Goal: Transaction & Acquisition: Purchase product/service

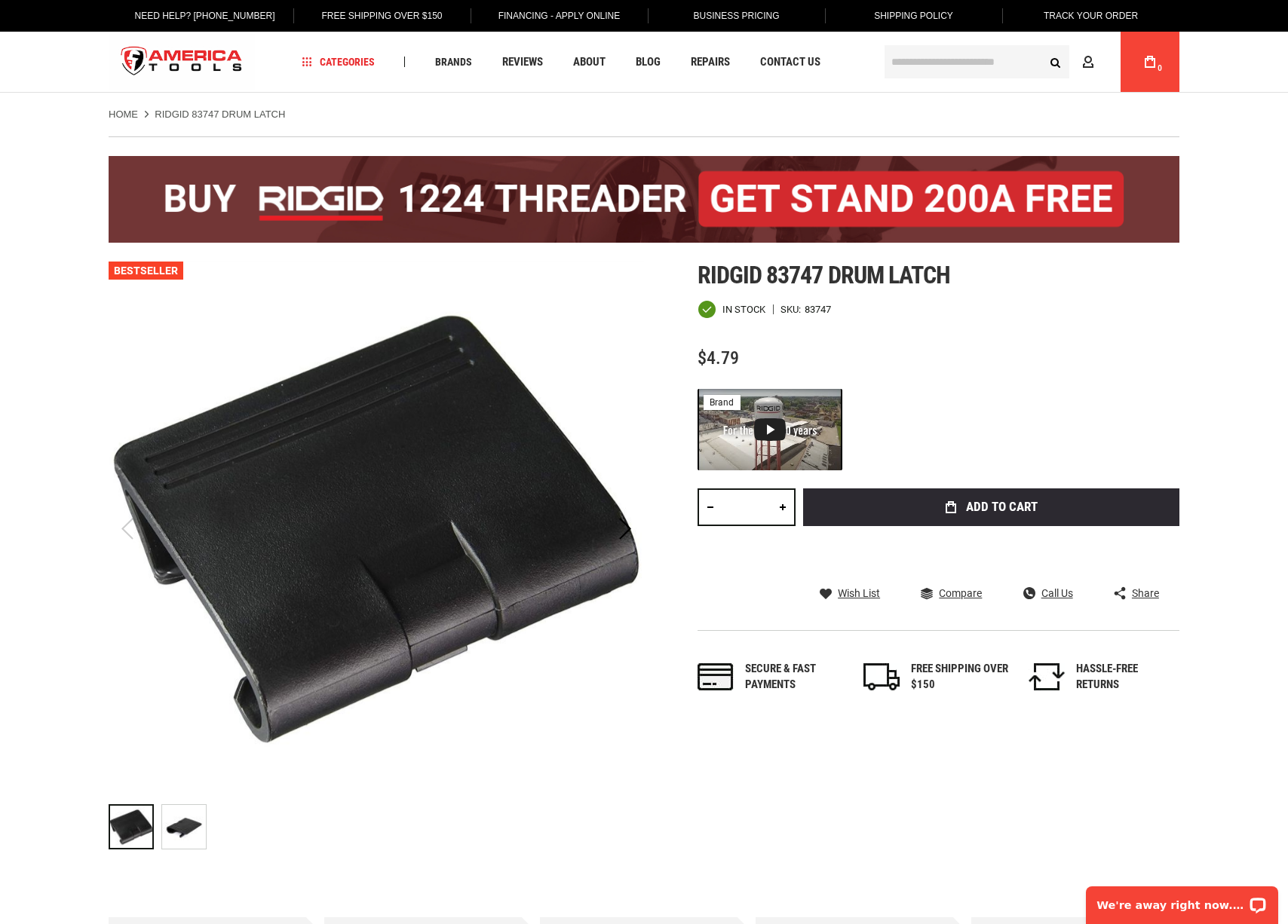
click at [759, 513] on input "*" at bounding box center [746, 507] width 98 height 38
type input "**"
click at [929, 477] on div "Total: $ 4.79 Qty ** Add to Cart" at bounding box center [938, 480] width 481 height 183
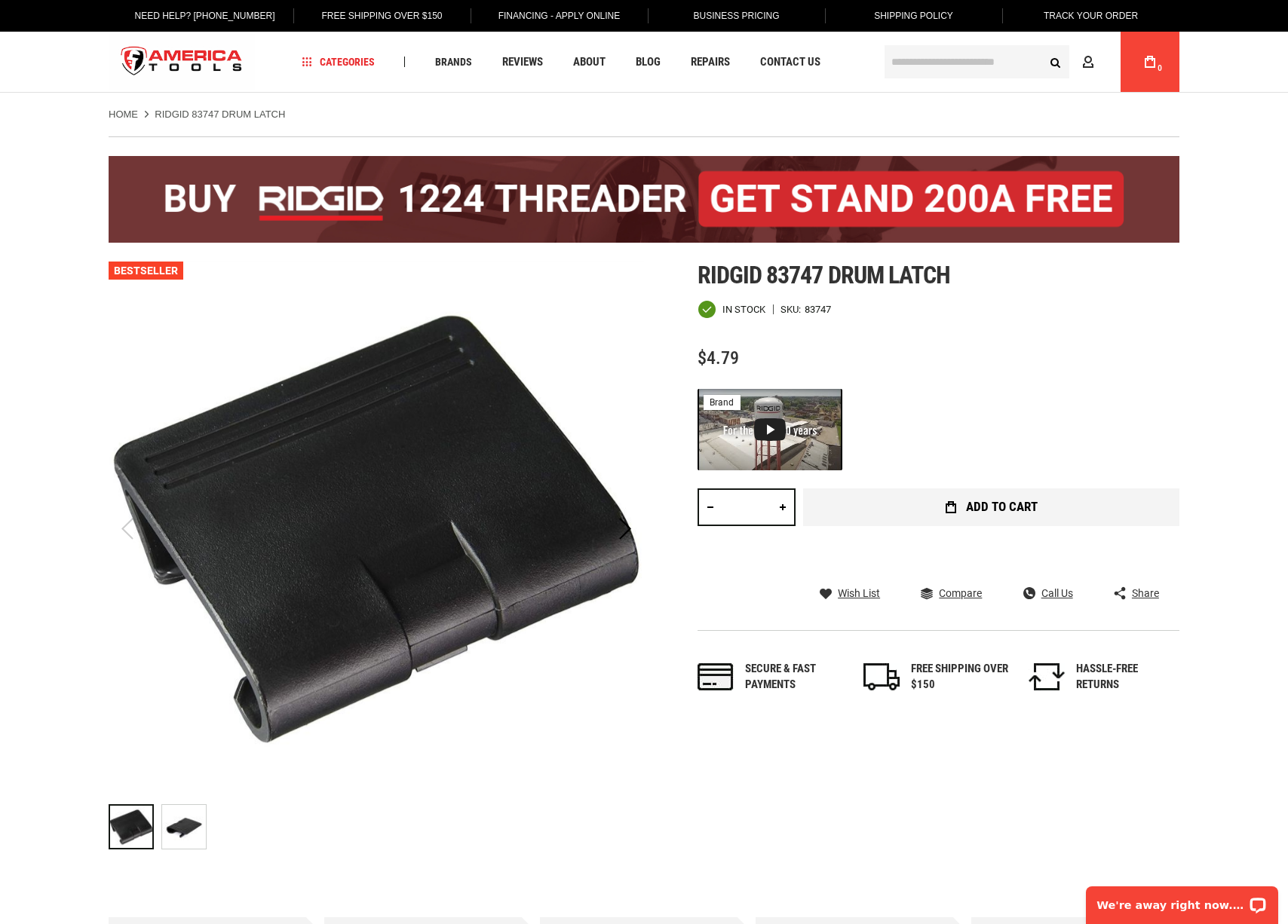
click at [996, 508] on span "Add to Cart" at bounding box center [1001, 507] width 71 height 13
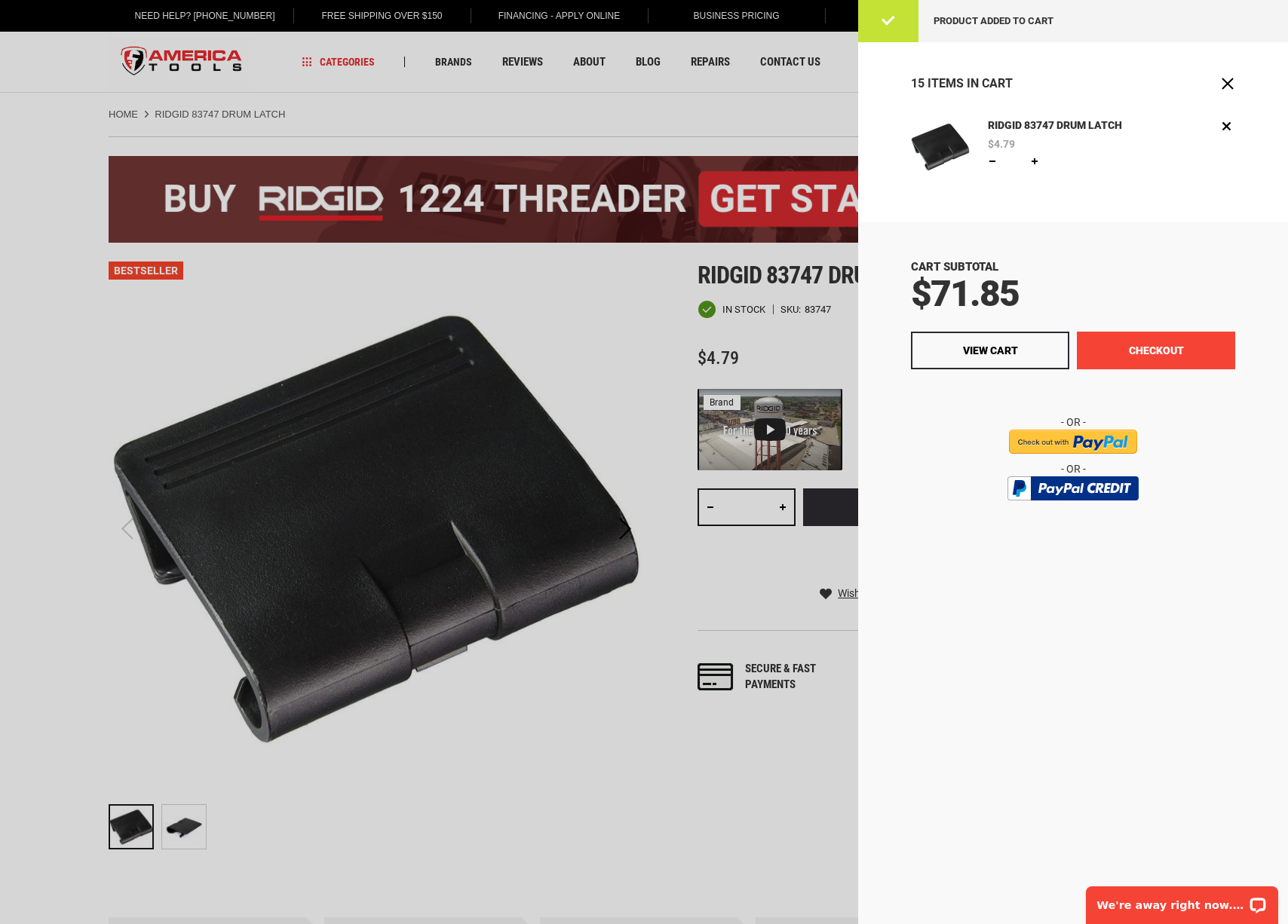
click at [1156, 366] on button "Checkout" at bounding box center [1156, 351] width 158 height 38
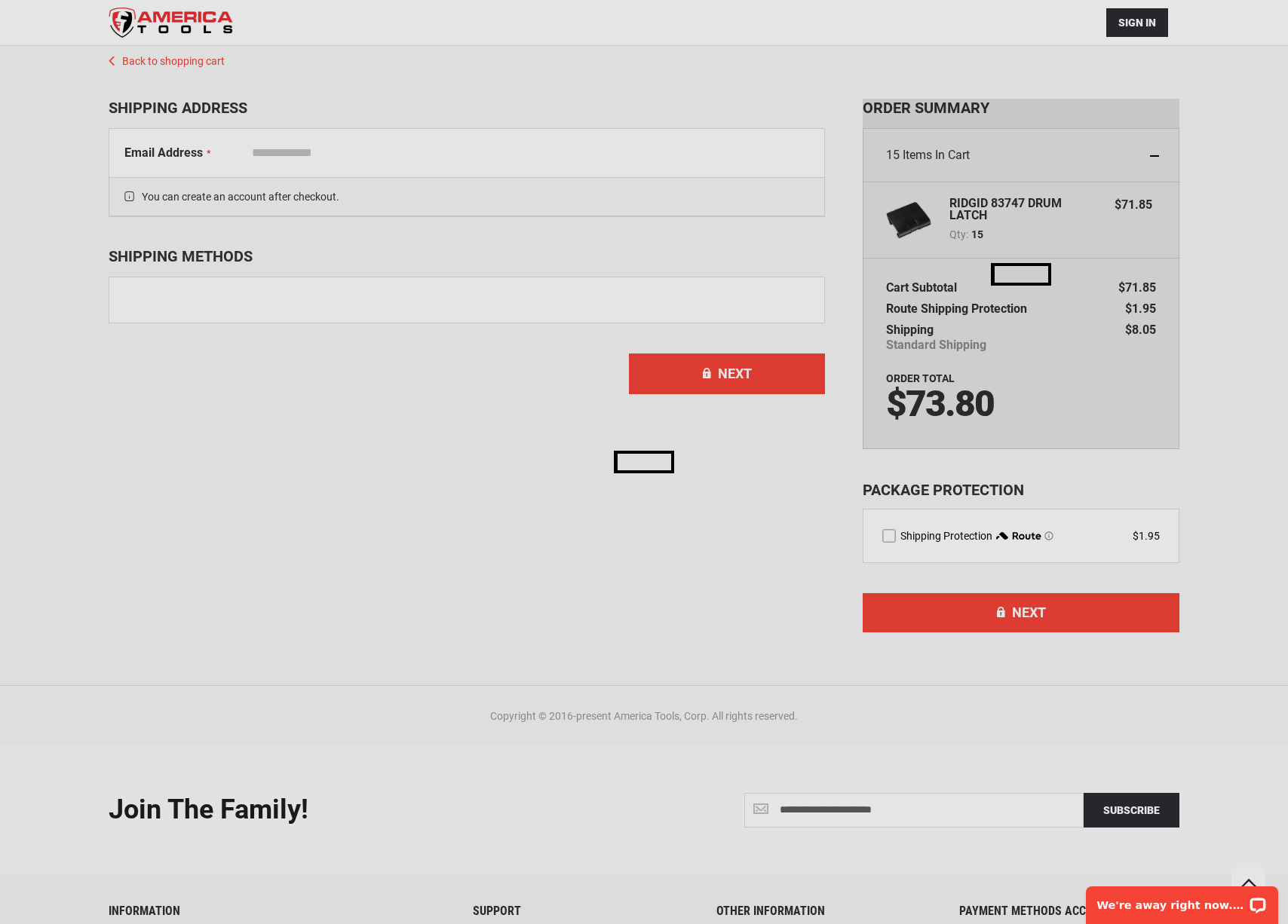
scroll to position [99, 0]
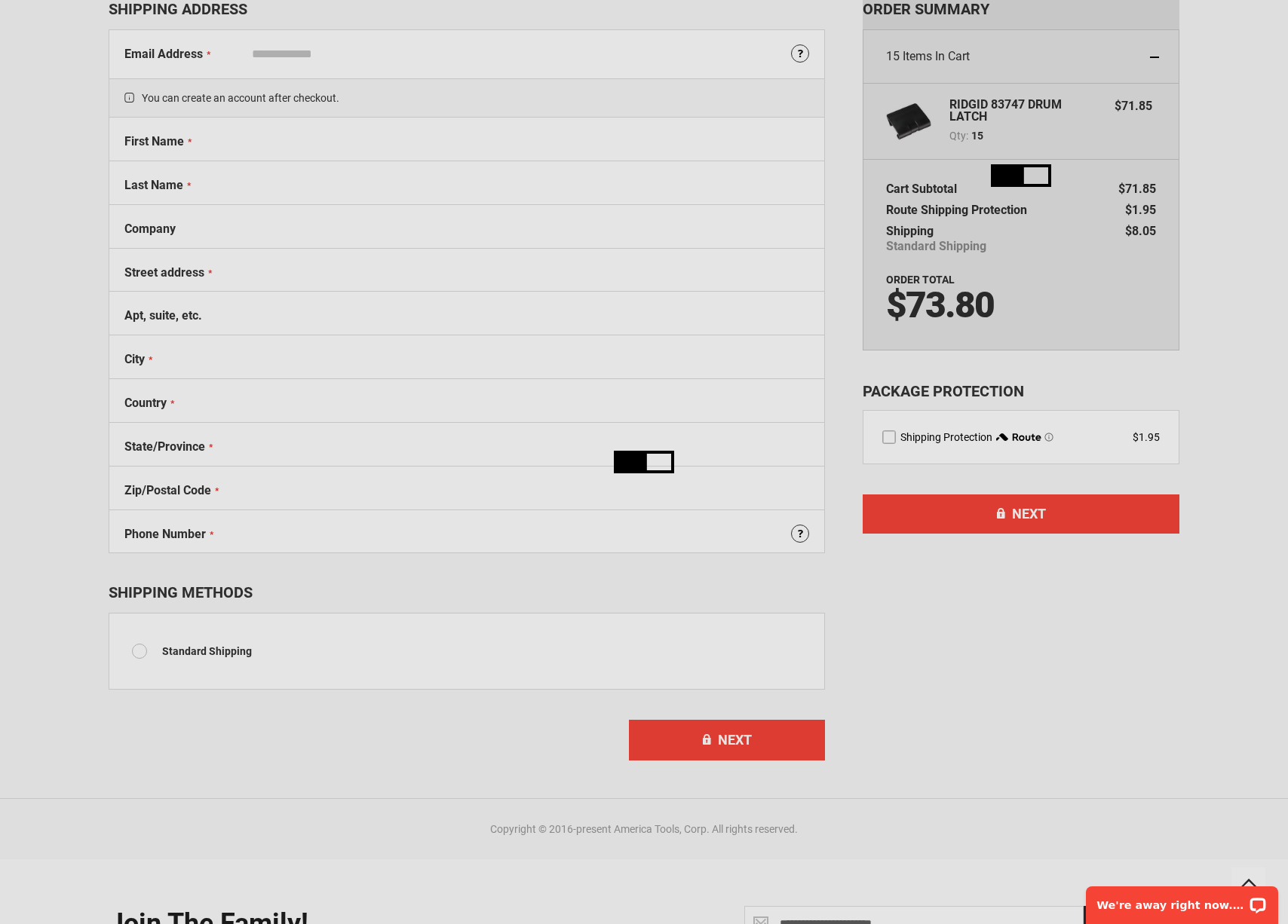
select select "**"
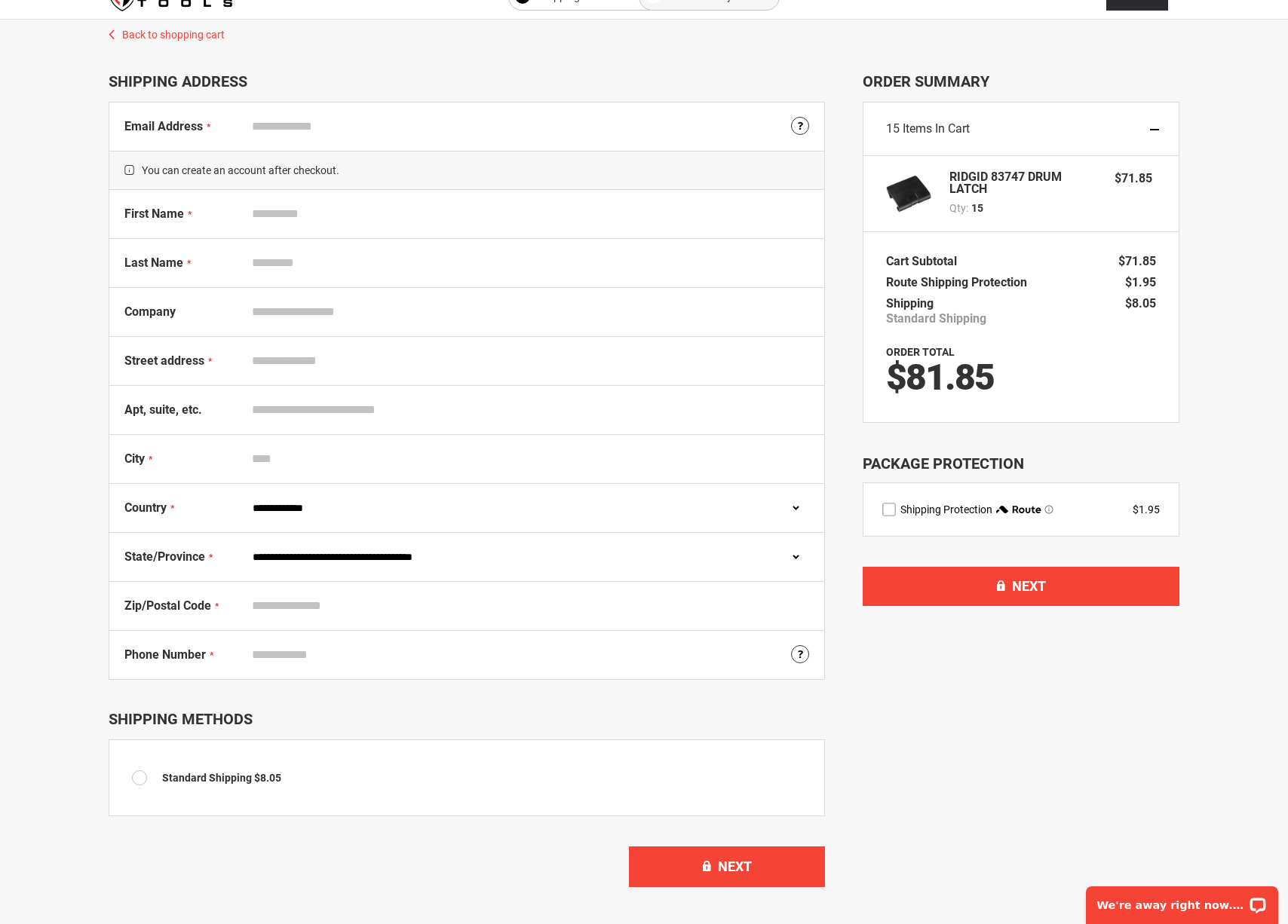
scroll to position [439, 0]
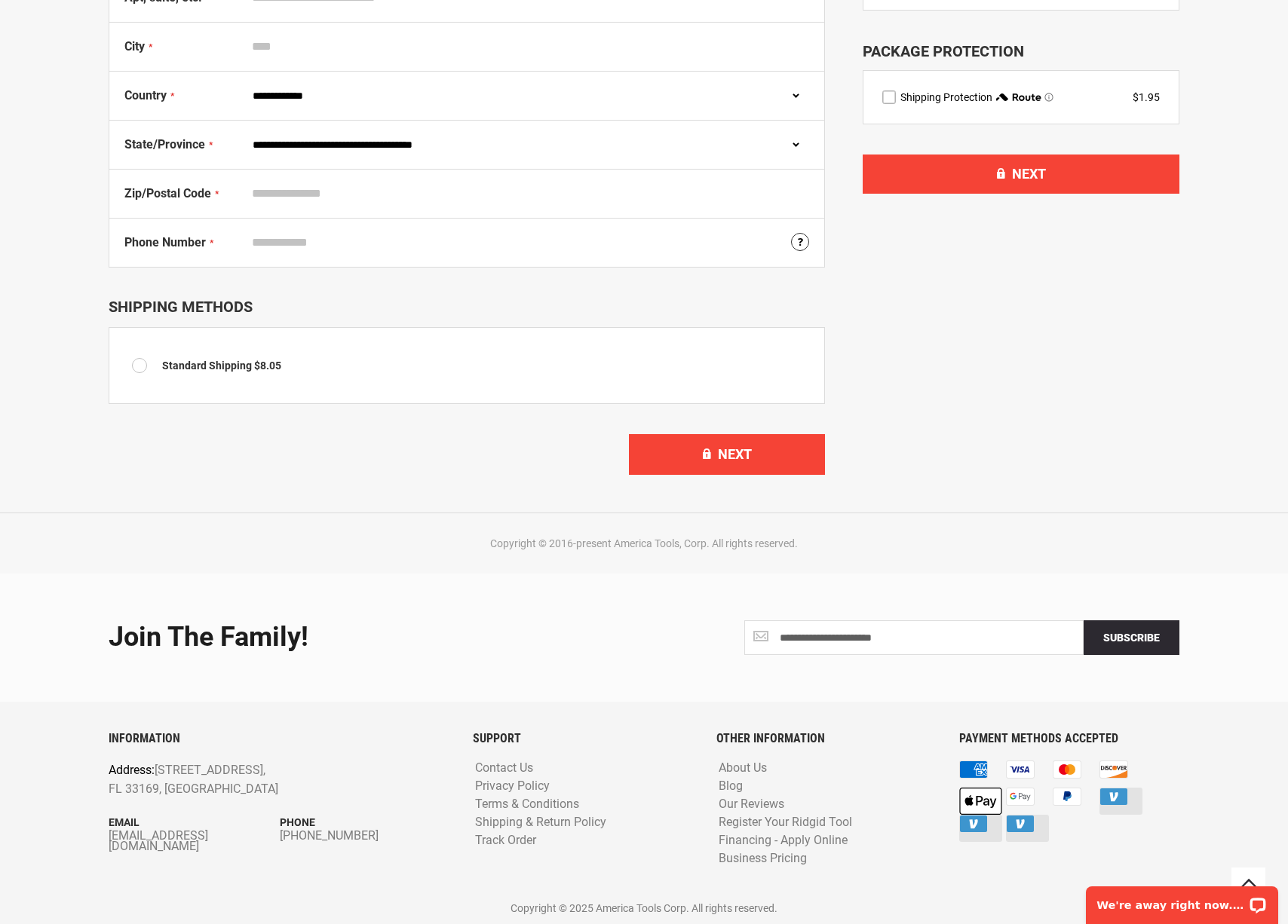
click at [886, 97] on label "route shipping protection selector element" at bounding box center [889, 98] width 14 height 14
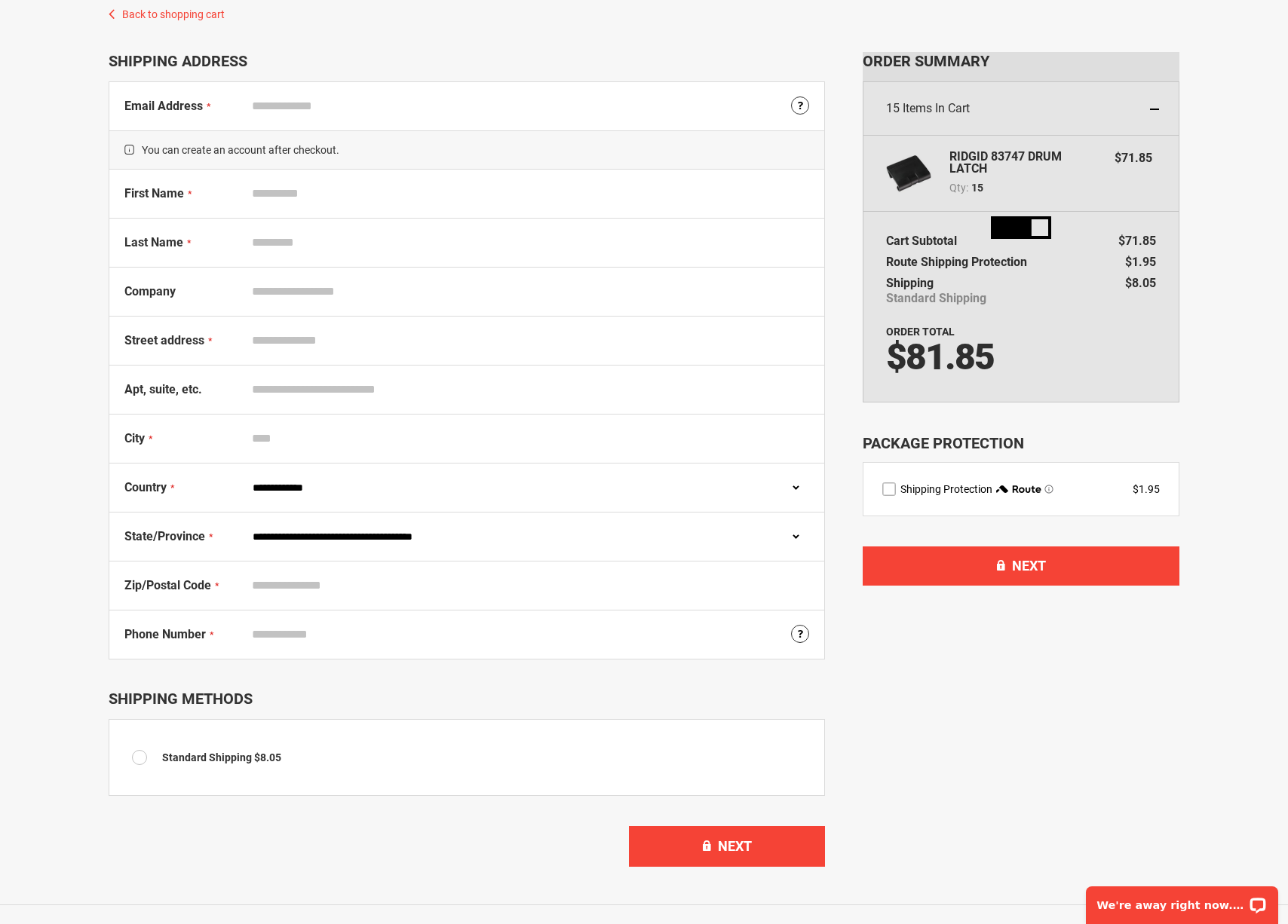
scroll to position [0, 0]
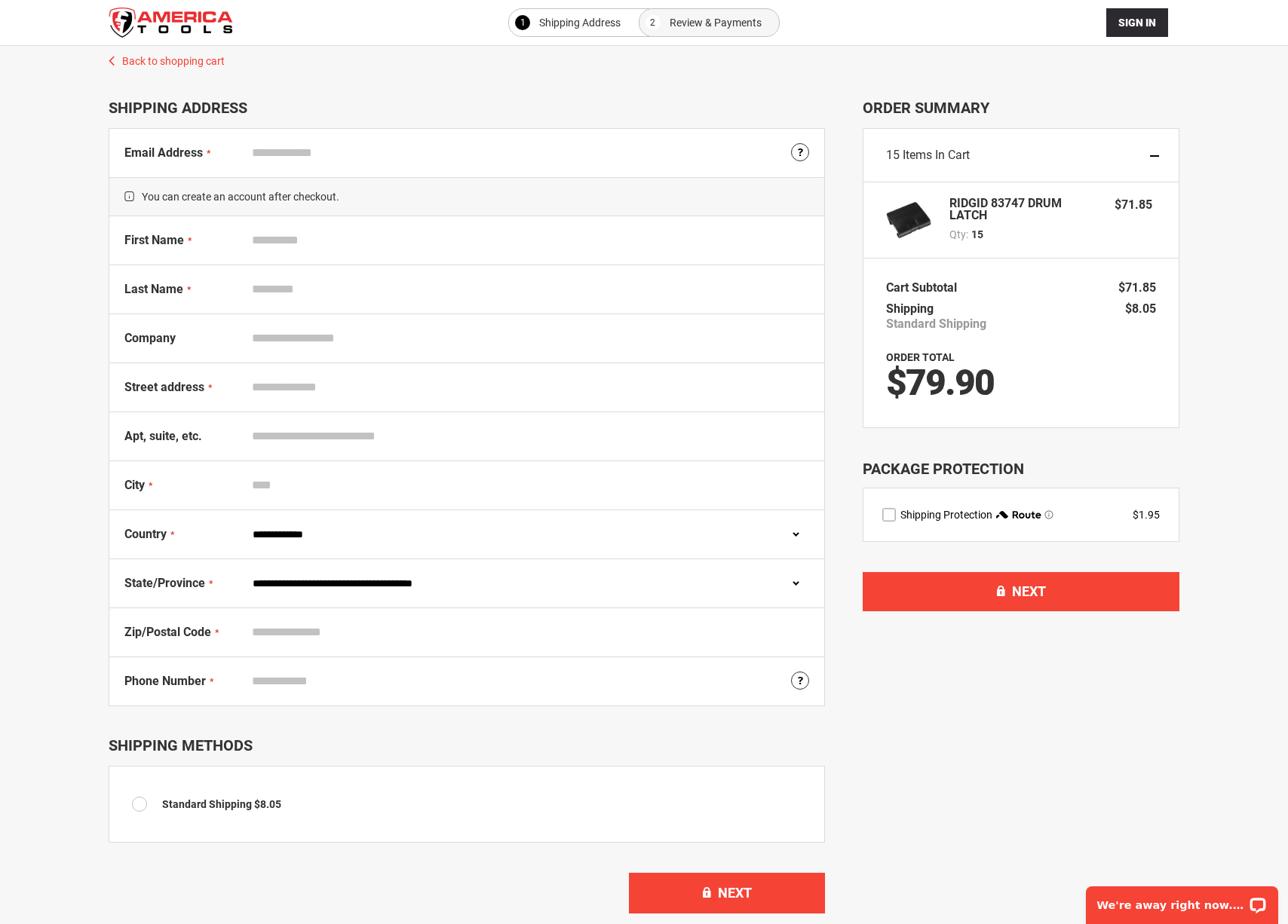
click at [1131, 199] on span "$71.85" at bounding box center [1133, 205] width 38 height 14
click at [1182, 203] on div "Select your FREE STAND below! Back to shopping cart 1 Shipping Address 2 Review…" at bounding box center [644, 487] width 1257 height 882
click at [312, 143] on input "Email Address" at bounding box center [527, 152] width 564 height 29
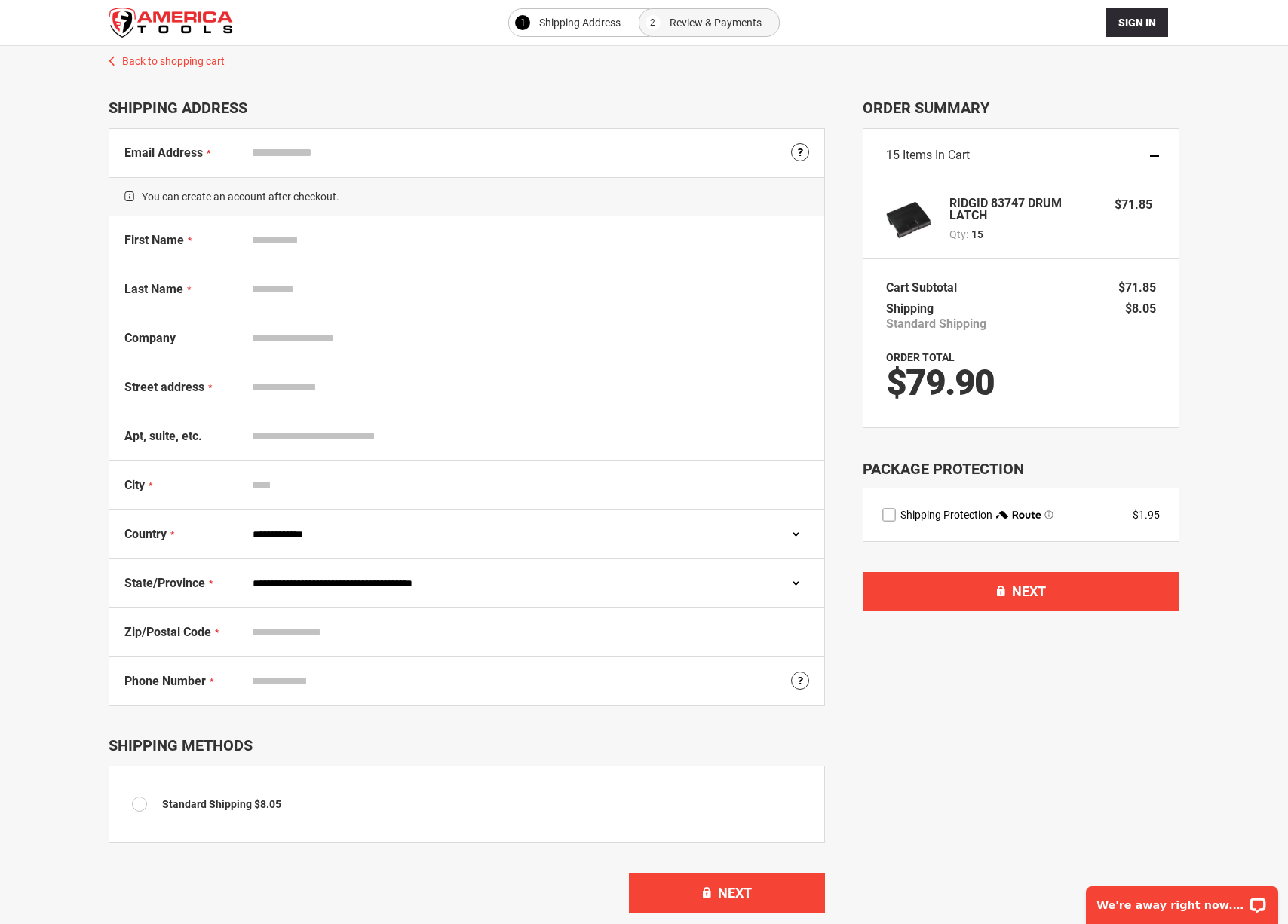
type input "**********"
click at [334, 222] on div "First Name" at bounding box center [467, 241] width 715 height 49
click at [342, 249] on input "First Name" at bounding box center [527, 240] width 564 height 29
type input "******"
type input "****"
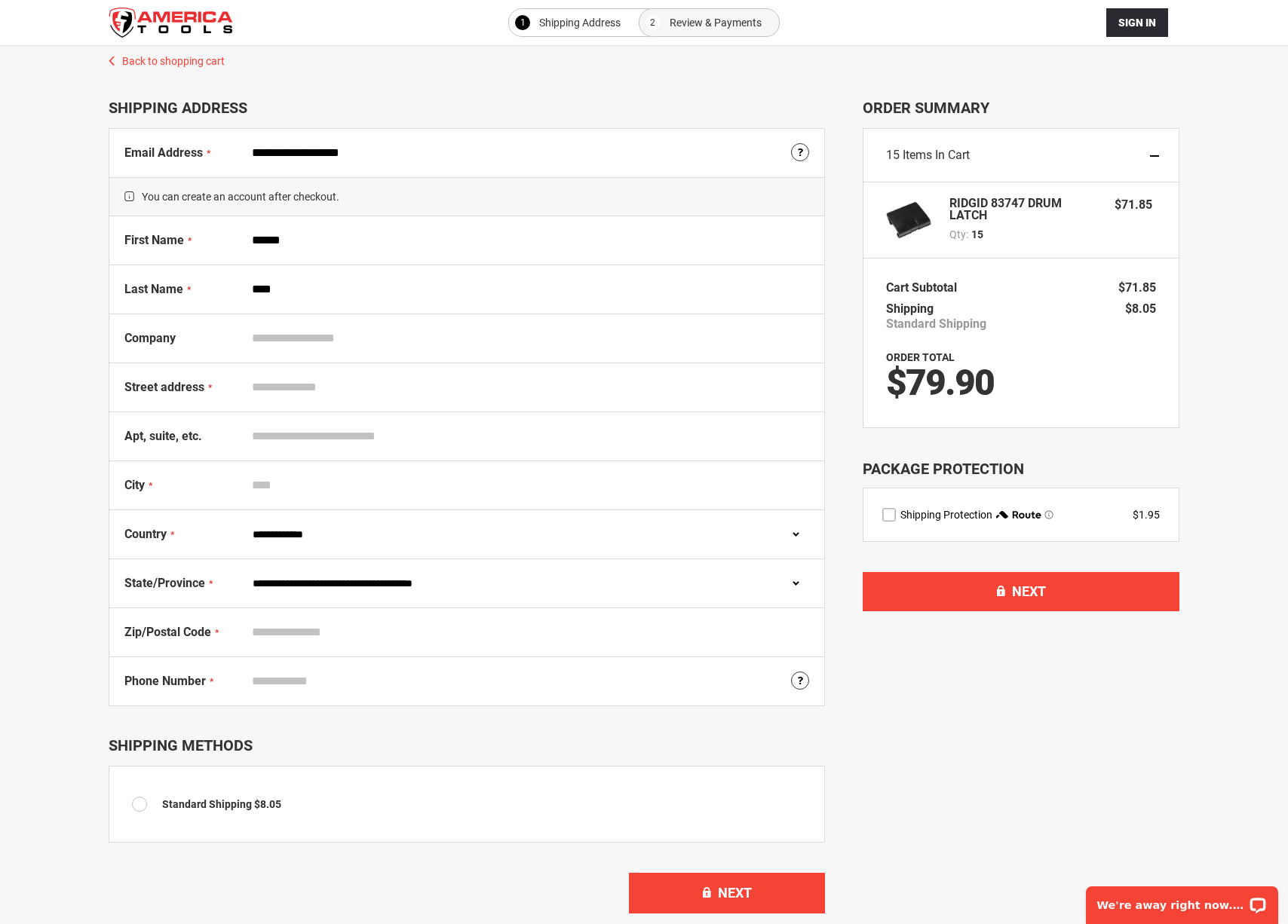
type input "**********"
type input "*********"
select select "**"
type input "*****"
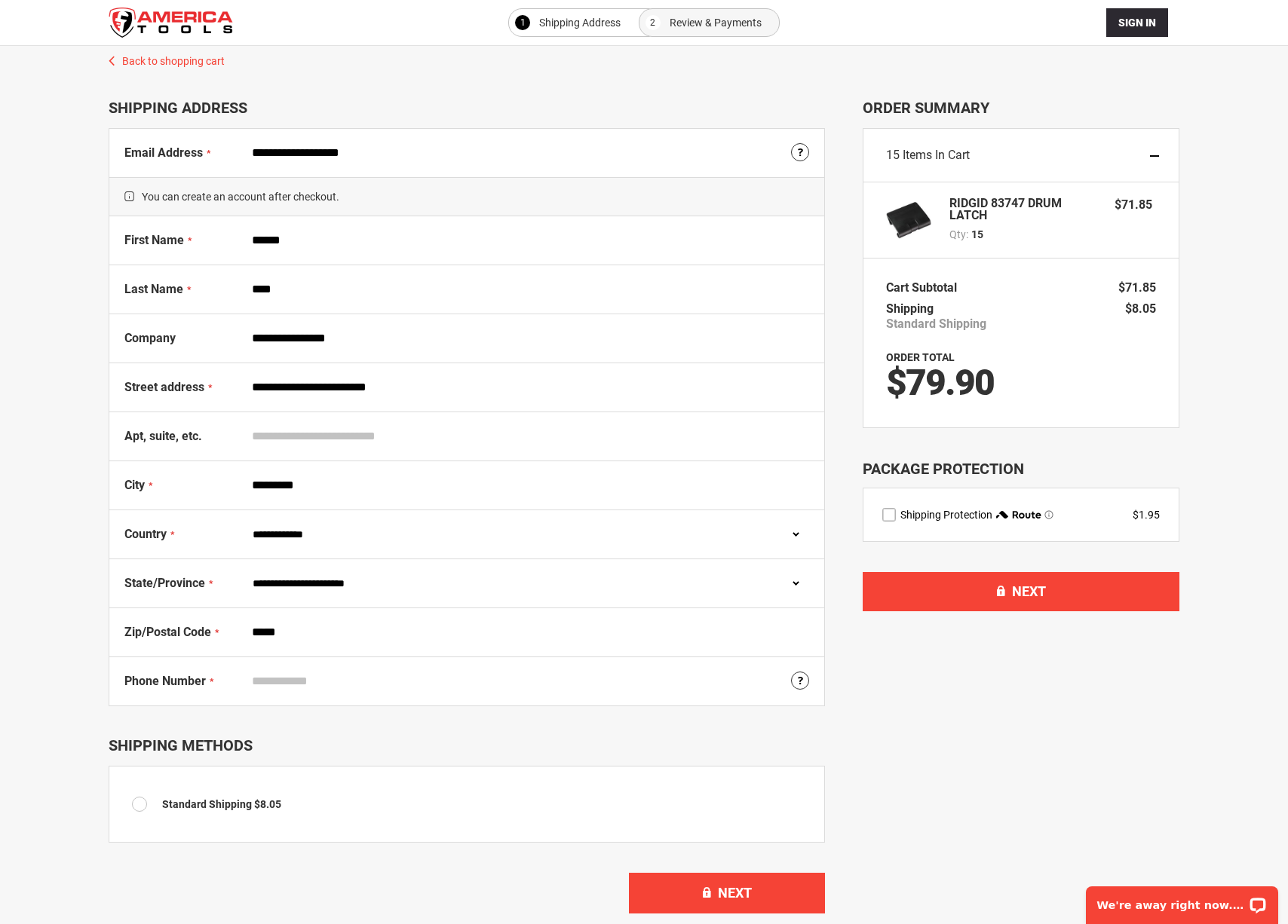
type input "**********"
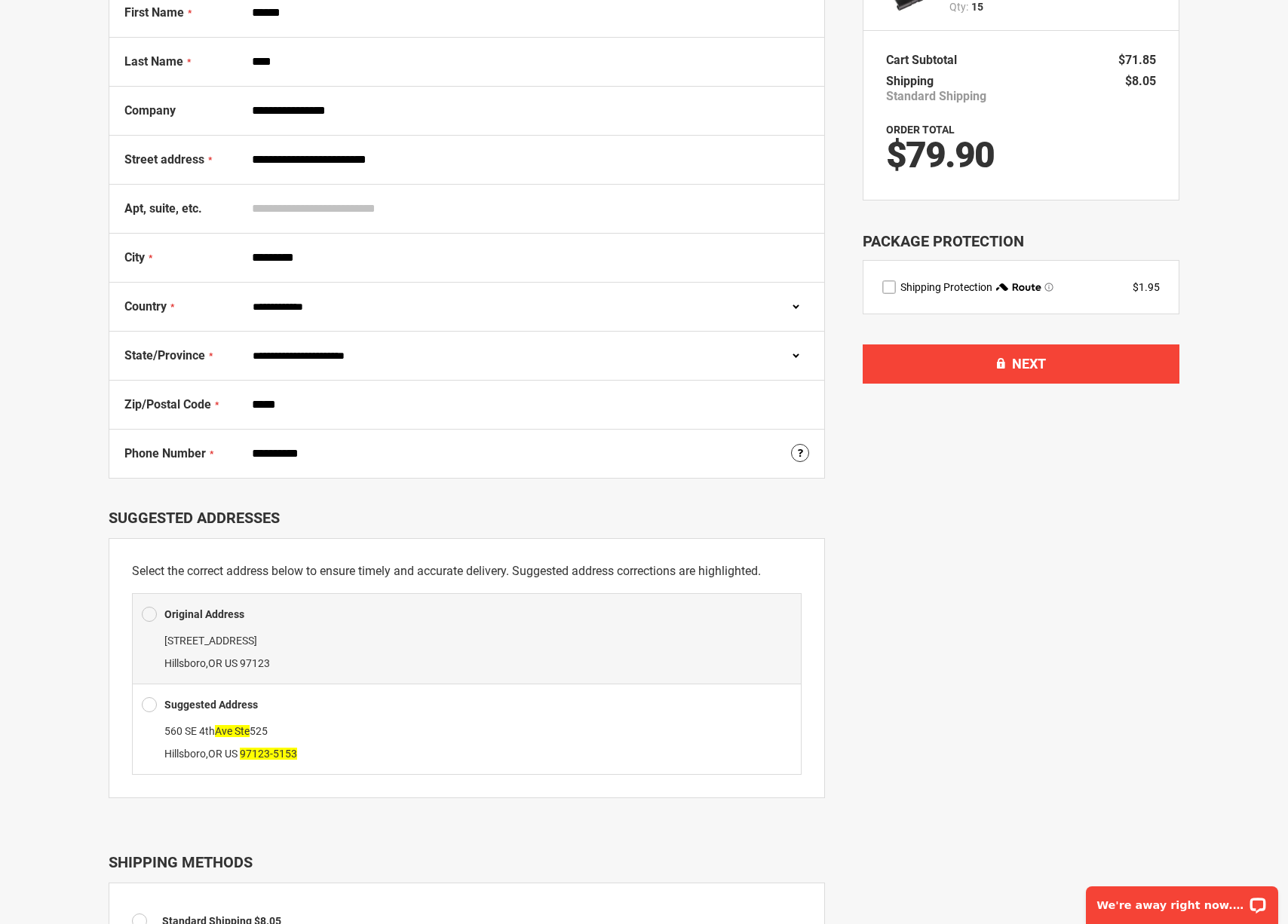
scroll to position [233, 0]
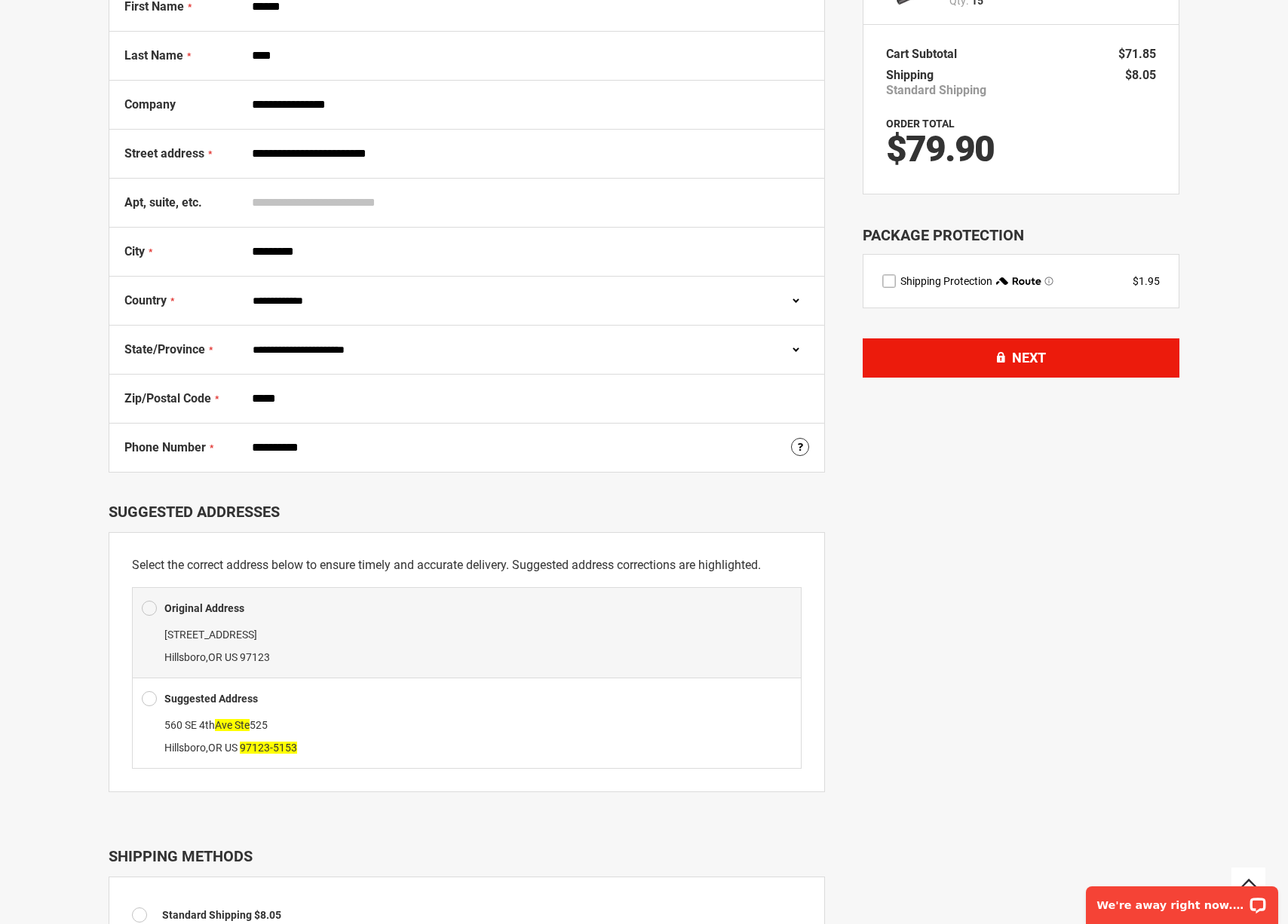
click at [1080, 358] on button "Next" at bounding box center [1021, 358] width 316 height 40
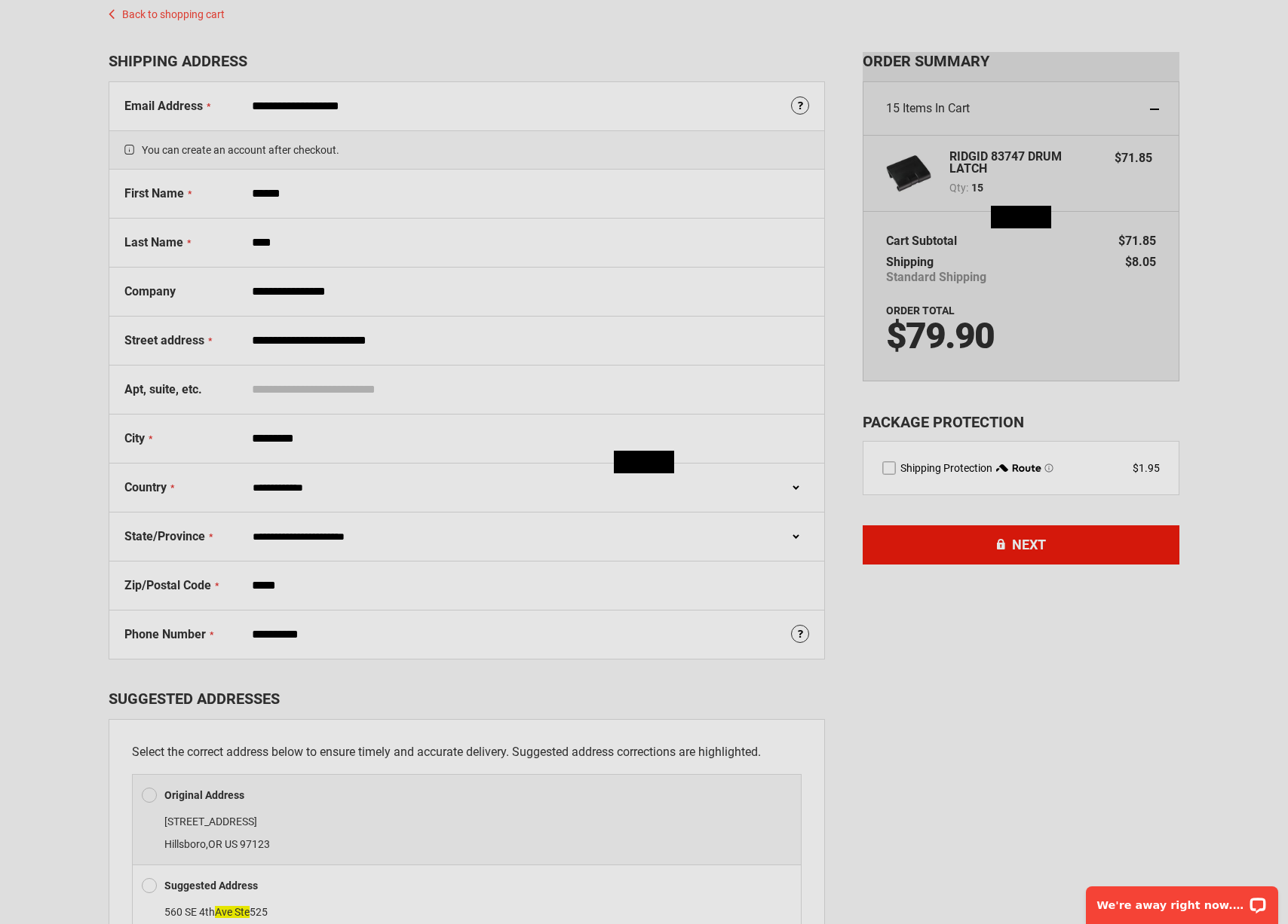
scroll to position [0, 0]
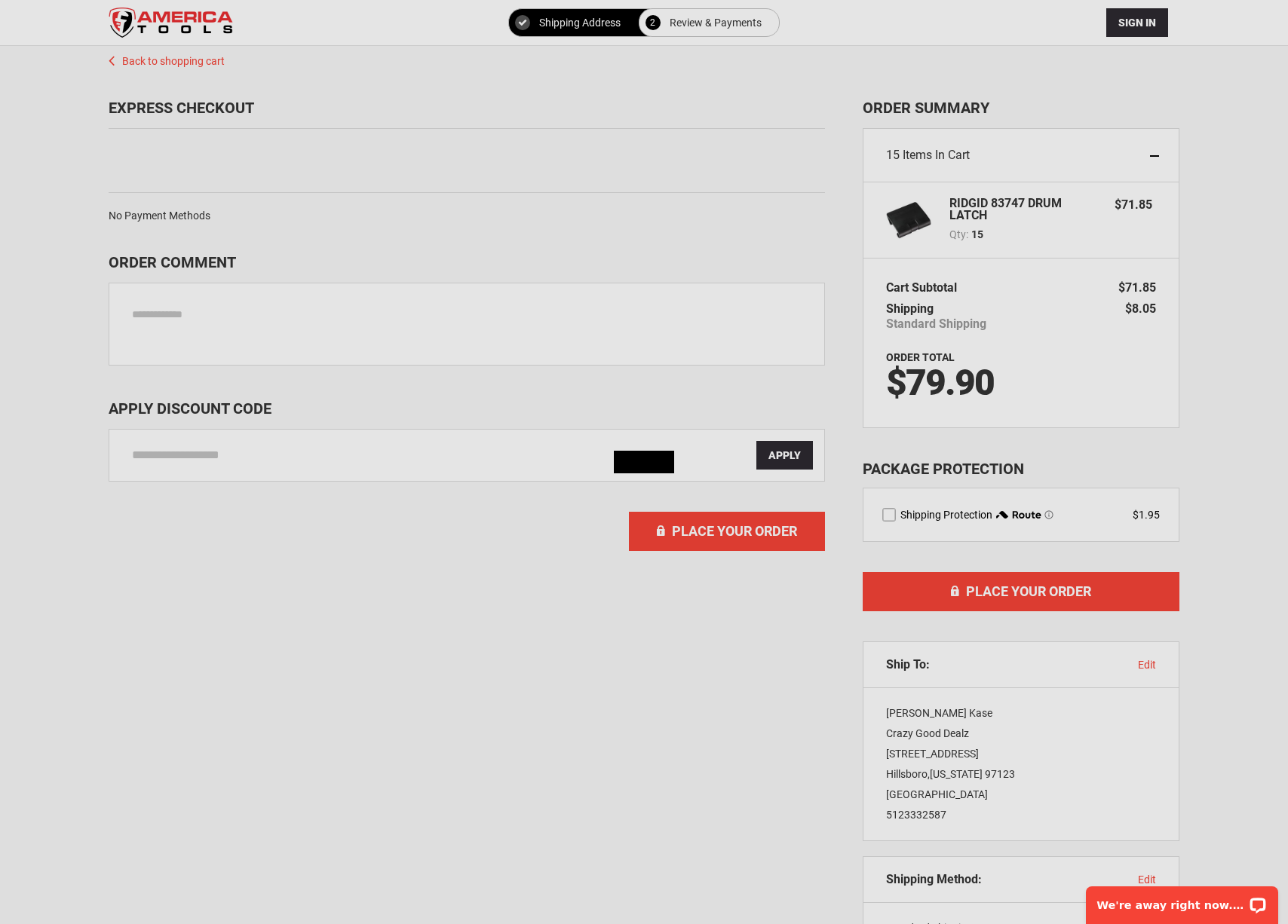
click at [952, 371] on div "Please wait..." at bounding box center [644, 462] width 1288 height 924
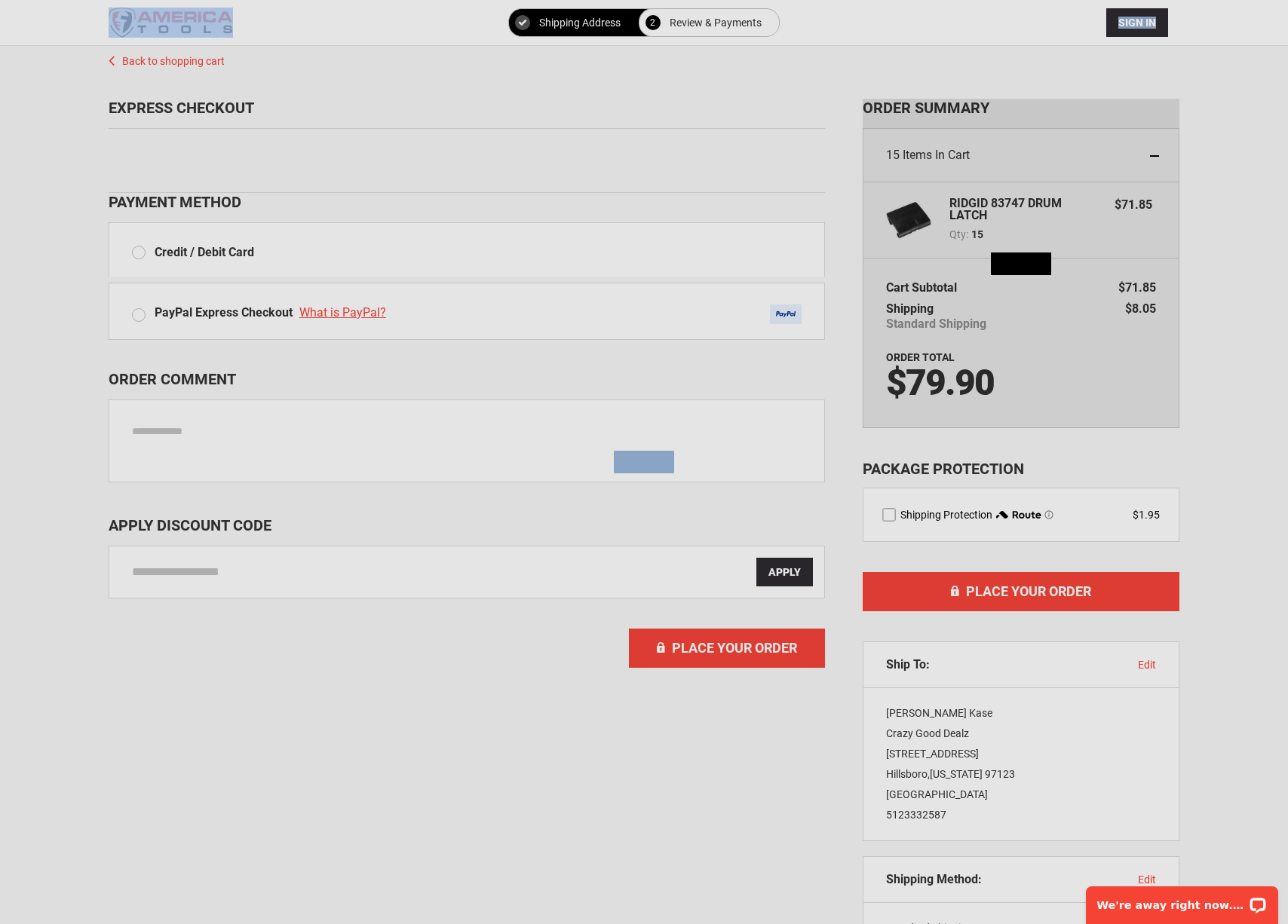
click at [959, 380] on div "Please wait..." at bounding box center [644, 462] width 1288 height 924
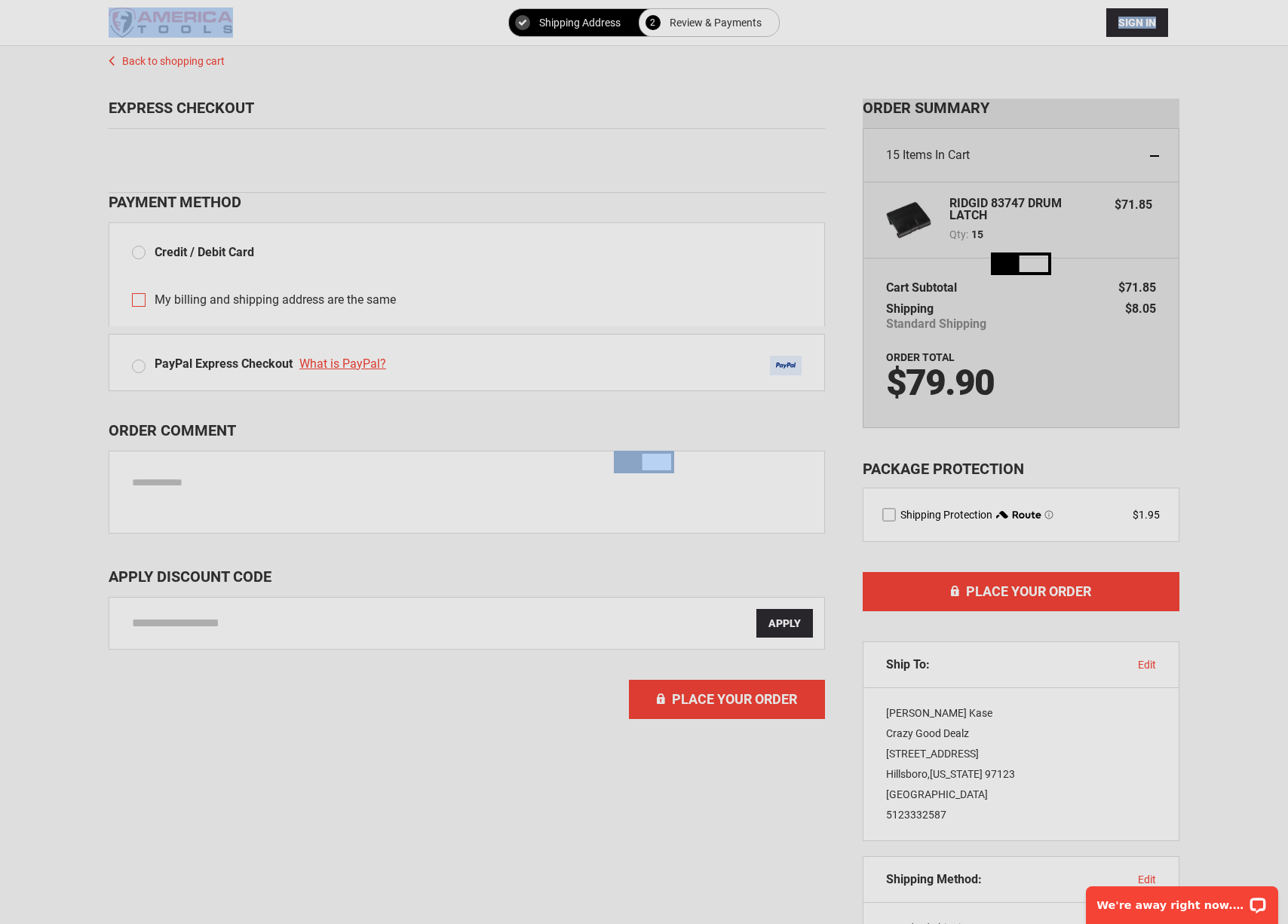
click at [959, 380] on div "Please wait..." at bounding box center [644, 462] width 1288 height 924
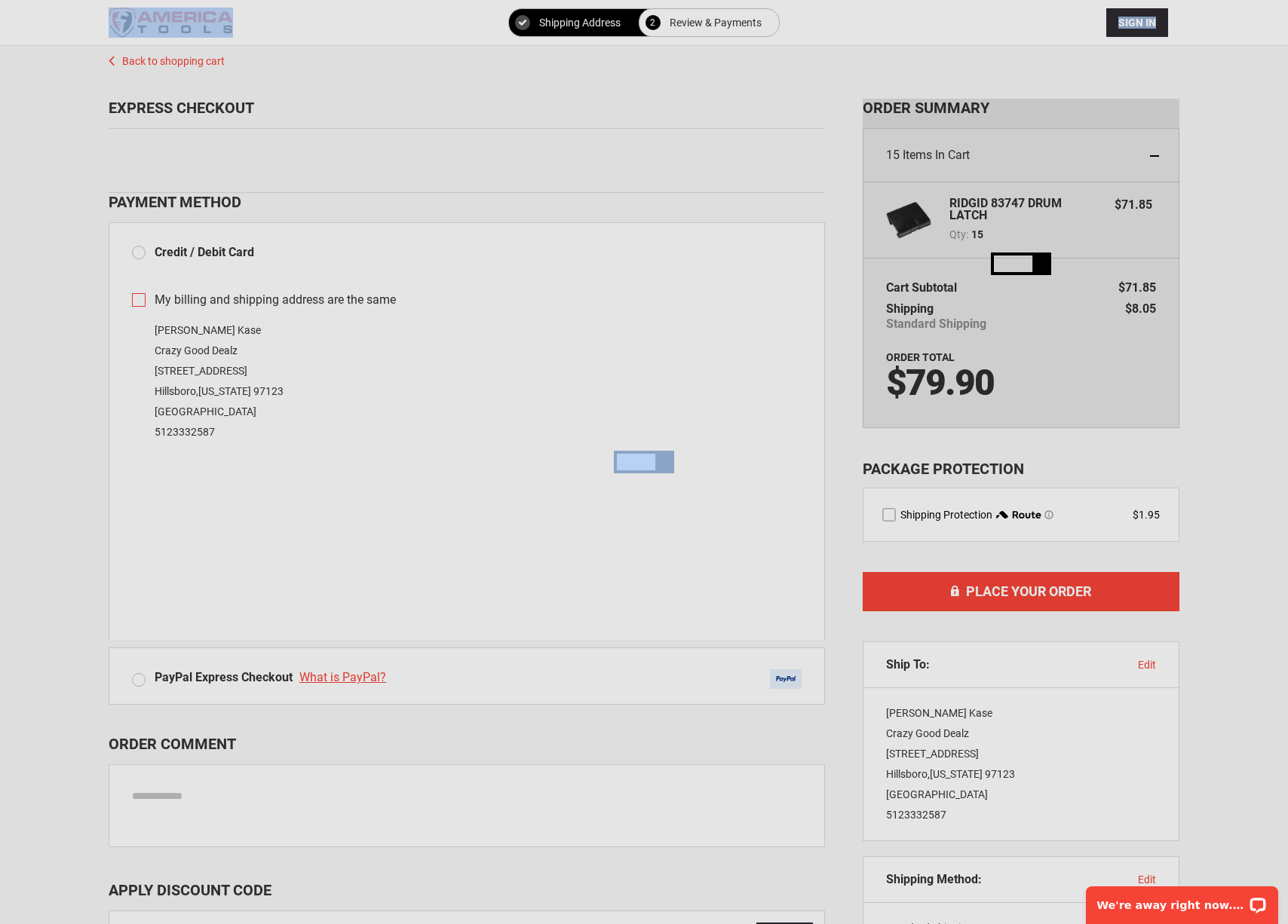
click at [960, 380] on div "Please wait..." at bounding box center [644, 462] width 1288 height 924
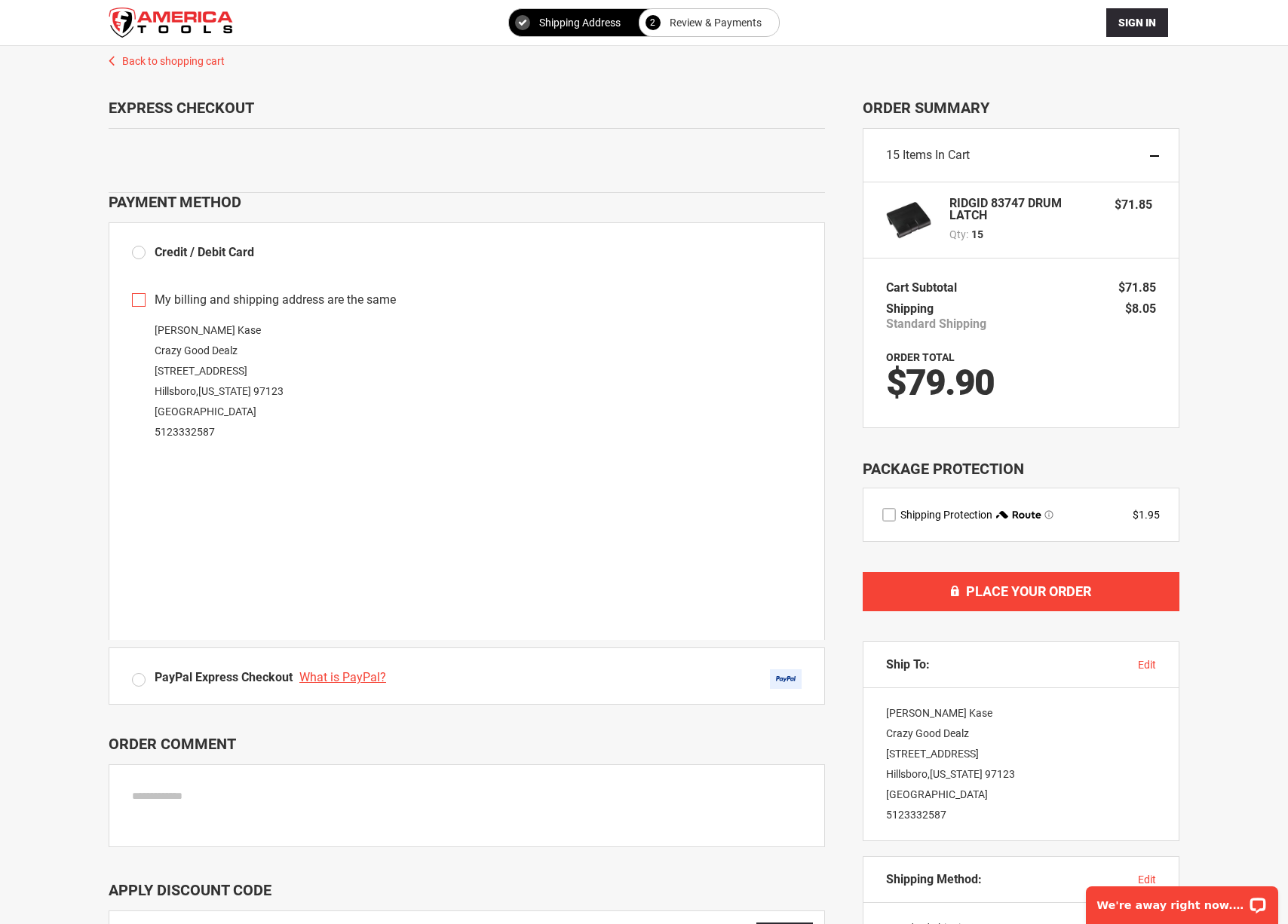
click at [960, 380] on span "$79.90" at bounding box center [939, 381] width 108 height 42
copy span "79.90"
click at [1152, 285] on span "$71.85" at bounding box center [1137, 288] width 38 height 14
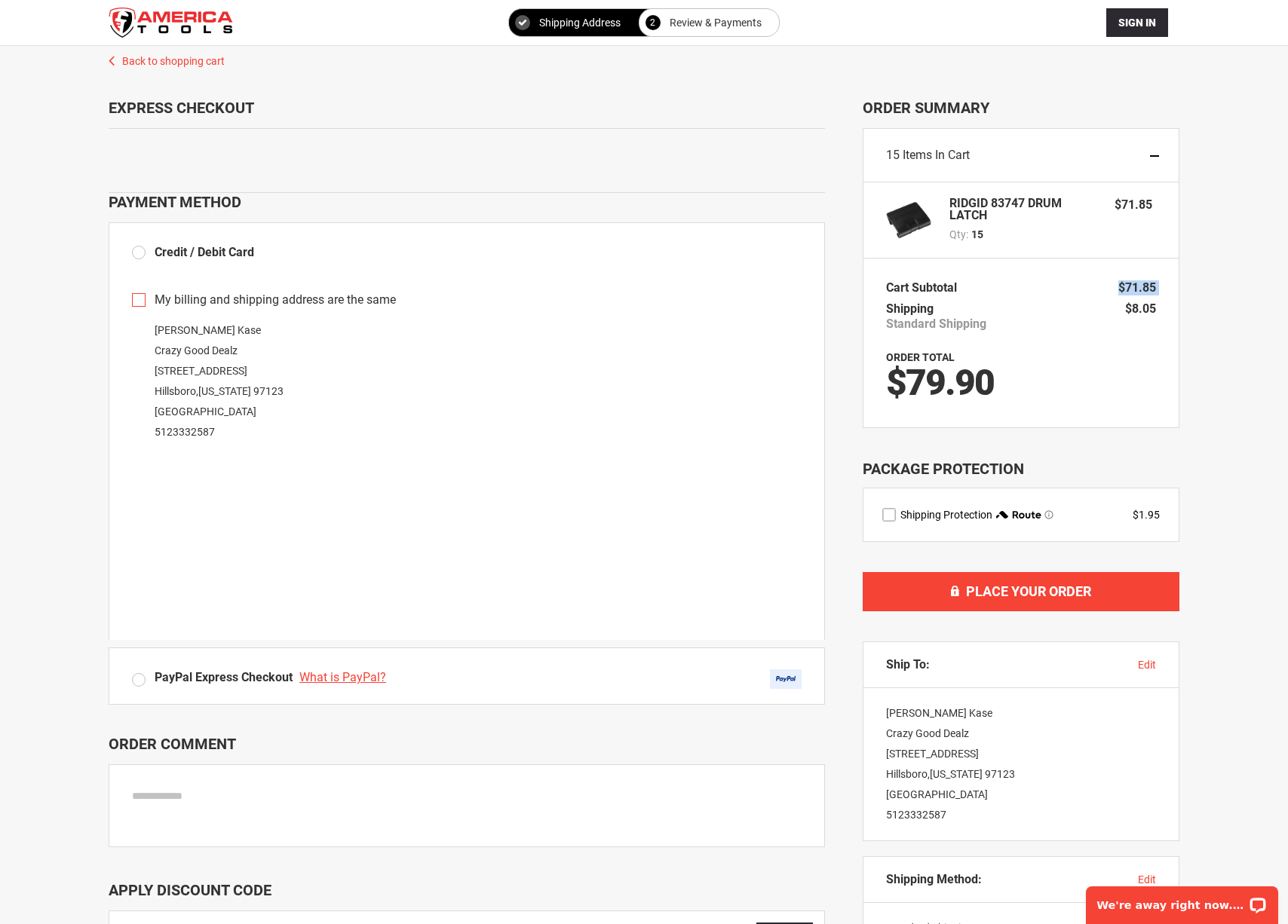
click at [1152, 285] on span "$71.85" at bounding box center [1137, 288] width 38 height 14
click at [1156, 303] on table "Order Summary Cart Subtotal $71.85 Shipping Standard Shipping $8.05 Order Total…" at bounding box center [1021, 344] width 316 height 170
click at [1165, 310] on table "Order Summary Cart Subtotal $71.85 Shipping Standard Shipping $8.05 Order Total…" at bounding box center [1021, 344] width 316 height 170
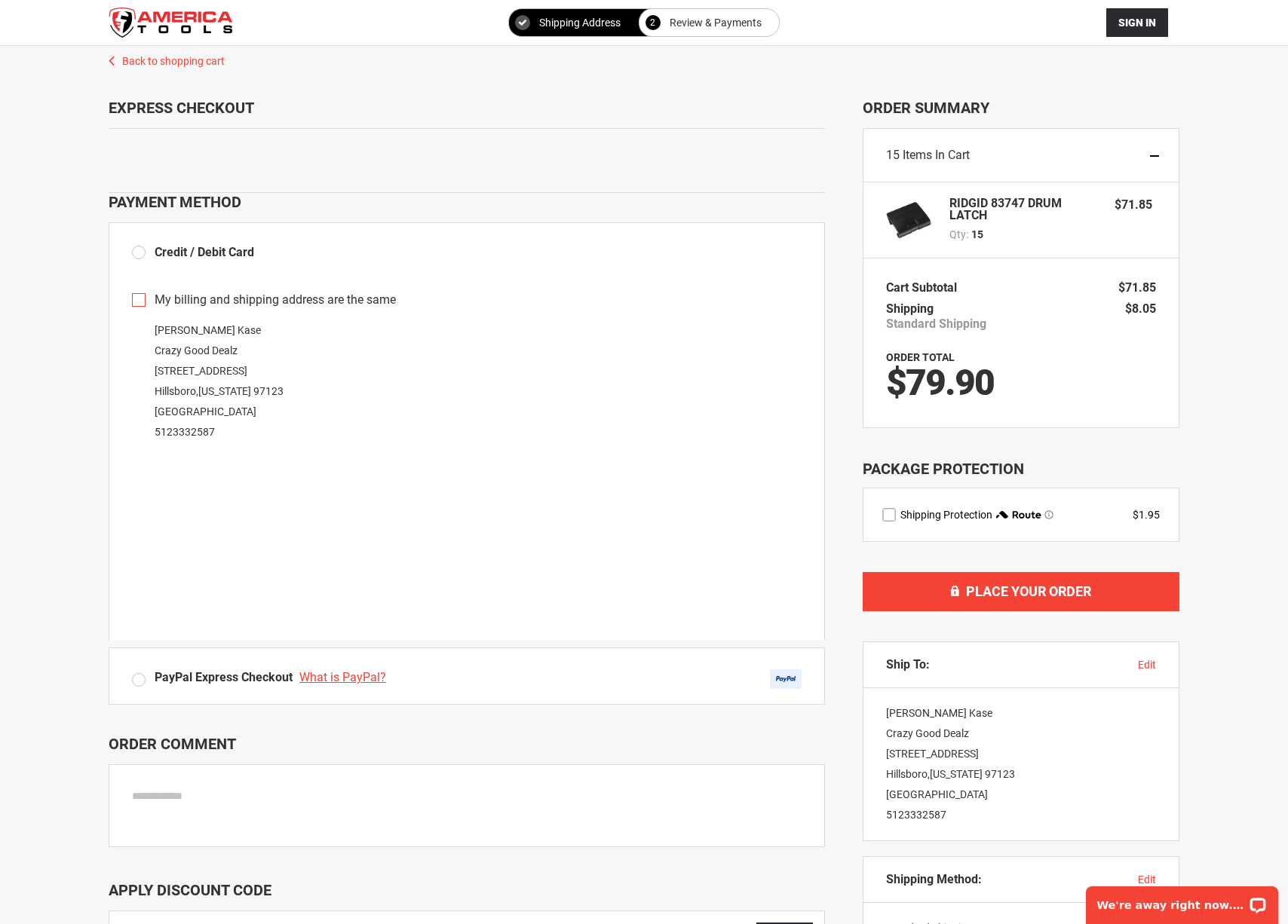
click at [1147, 305] on span "$8.05" at bounding box center [1140, 308] width 31 height 14
click at [1164, 312] on table "Order Summary Cart Subtotal $71.85 Shipping Standard Shipping $8.05 Order Total…" at bounding box center [1021, 344] width 316 height 170
click at [205, 376] on div "Daniel Kase Crazy Good Dealz 560 SE 4th Ave, Suite 525 Hillsboro , Oregon 97123…" at bounding box center [466, 381] width 669 height 123
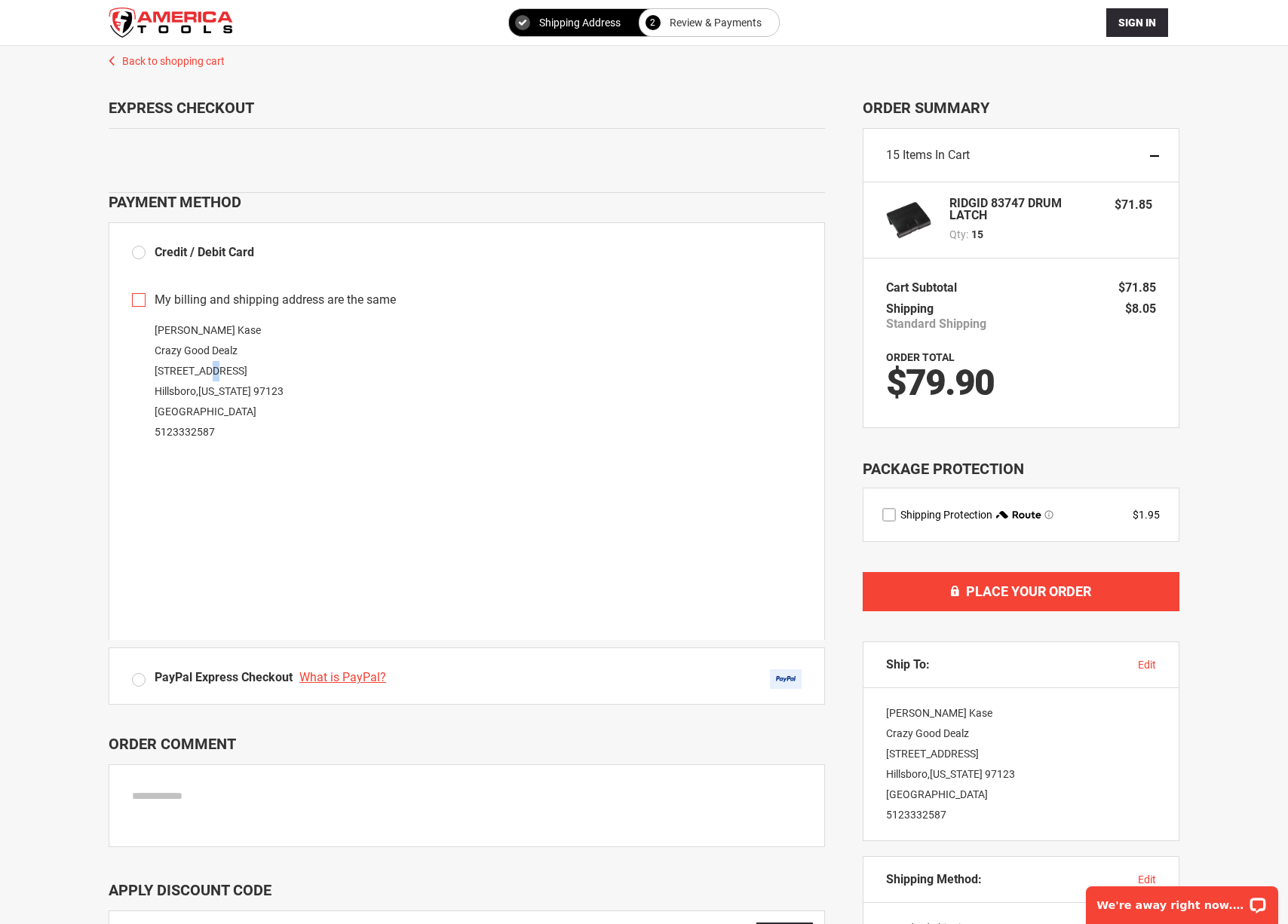
click at [205, 376] on div "Daniel Kase Crazy Good Dealz 560 SE 4th Ave, Suite 525 Hillsboro , Oregon 97123…" at bounding box center [466, 381] width 669 height 123
click at [261, 383] on div "Daniel Kase Crazy Good Dealz 560 SE 4th Ave, Suite 525 Hillsboro , Oregon 97123…" at bounding box center [466, 381] width 669 height 123
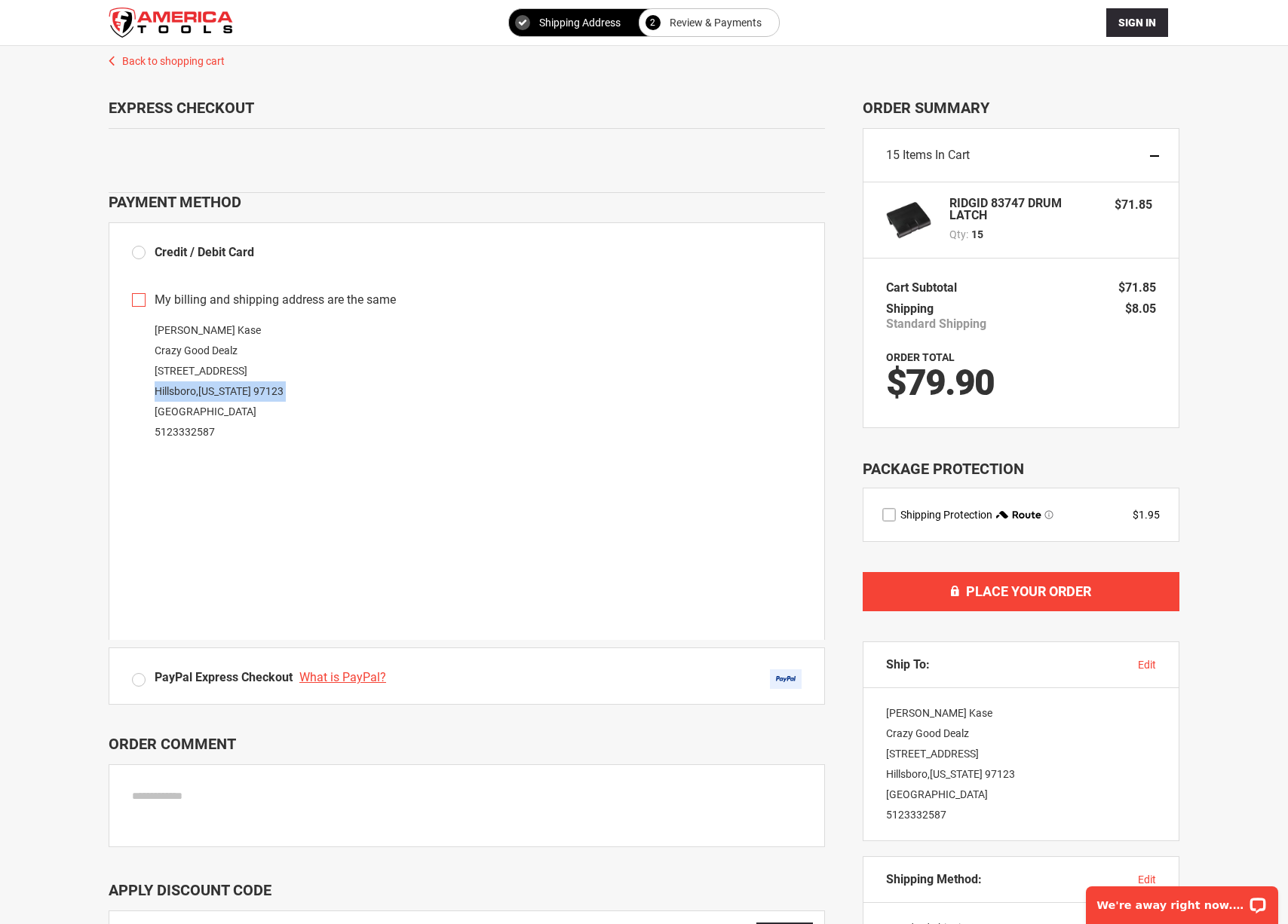
click at [341, 395] on div "Daniel Kase Crazy Good Dealz 560 SE 4th Ave, Suite 525 Hillsboro , Oregon 97123…" at bounding box center [466, 381] width 669 height 123
click at [221, 392] on span "Oregon" at bounding box center [224, 391] width 52 height 12
click at [156, 411] on div "Daniel Kase Crazy Good Dealz 560 SE 4th Ave, Suite 525 Hillsboro , Oregon 97123…" at bounding box center [466, 381] width 669 height 123
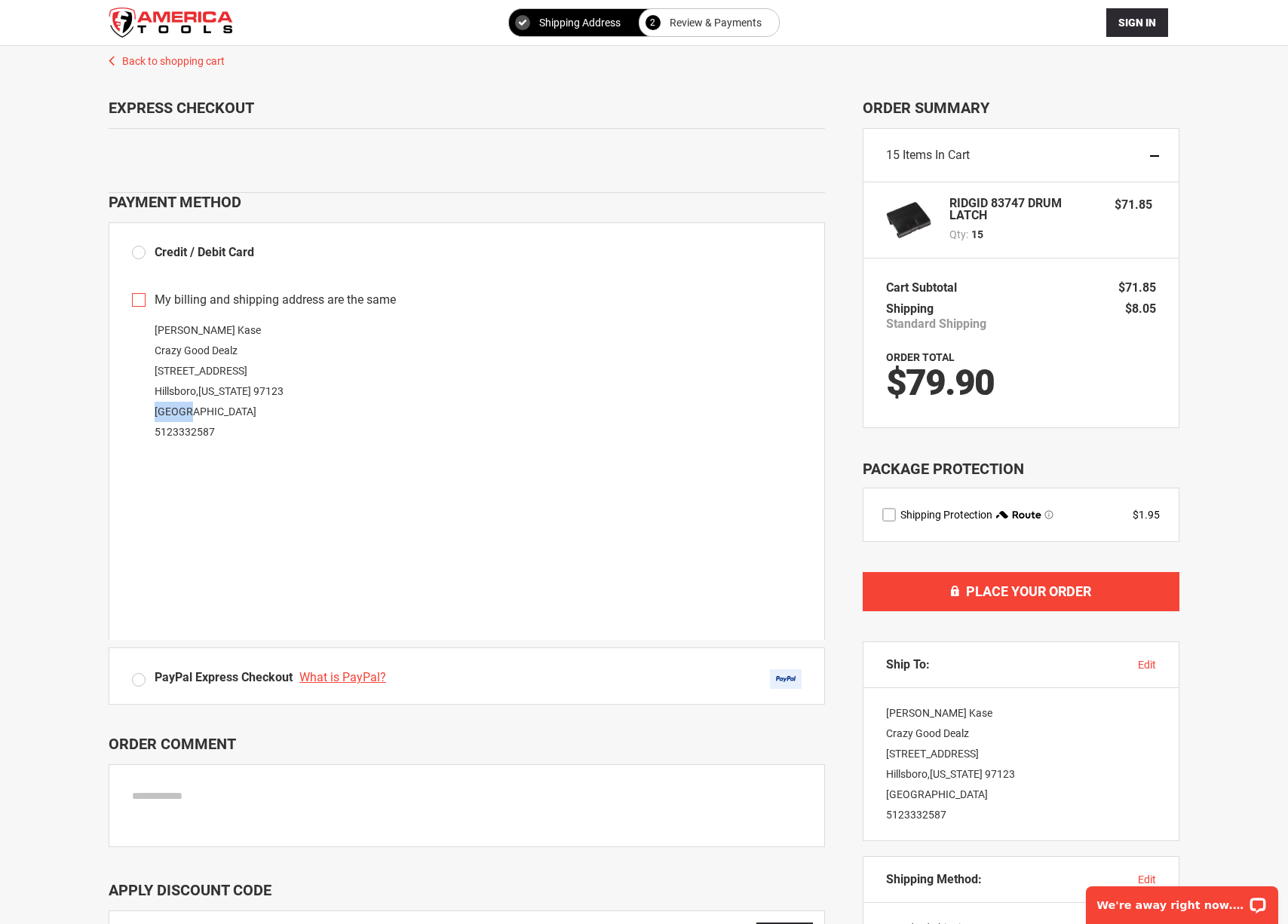
click at [156, 411] on div "Daniel Kase Crazy Good Dealz 560 SE 4th Ave, Suite 525 Hillsboro , Oregon 97123…" at bounding box center [466, 381] width 669 height 123
click at [272, 421] on div "Daniel Kase Crazy Good Dealz 560 SE 4th Ave, Suite 525 Hillsboro , Oregon 97123…" at bounding box center [466, 381] width 669 height 123
click at [210, 424] on div "Daniel Kase Crazy Good Dealz 560 SE 4th Ave, Suite 525 Hillsboro , Oregon 97123…" at bounding box center [466, 381] width 669 height 123
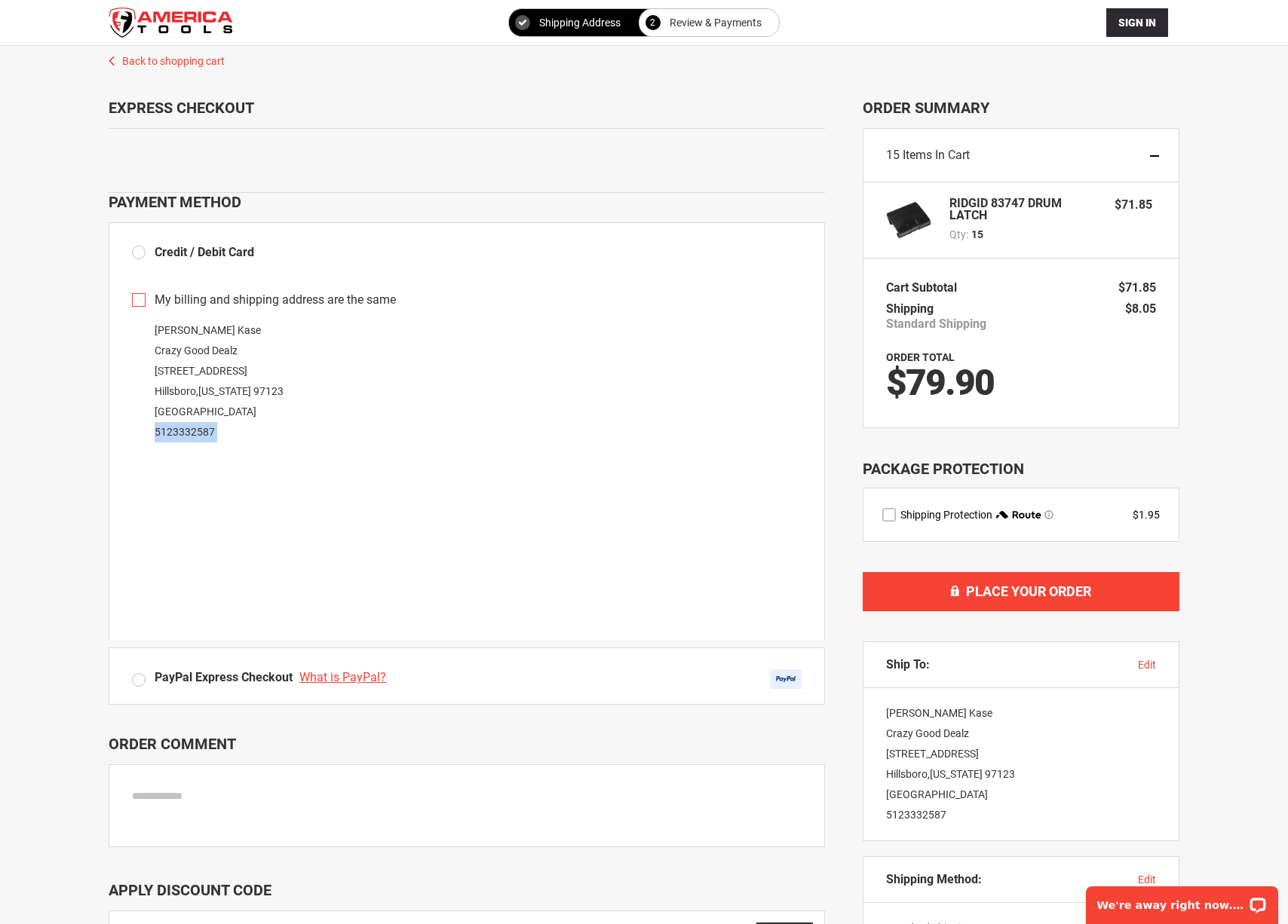
click at [210, 424] on div "Daniel Kase Crazy Good Dealz 560 SE 4th Ave, Suite 525 Hillsboro , Oregon 97123…" at bounding box center [466, 381] width 669 height 123
click at [274, 431] on div "Daniel Kase Crazy Good Dealz 560 SE 4th Ave, Suite 525 Hillsboro , Oregon 97123…" at bounding box center [466, 381] width 669 height 123
click at [188, 429] on link "5123332587" at bounding box center [184, 432] width 60 height 12
click at [1146, 306] on span "$8.05" at bounding box center [1140, 308] width 31 height 14
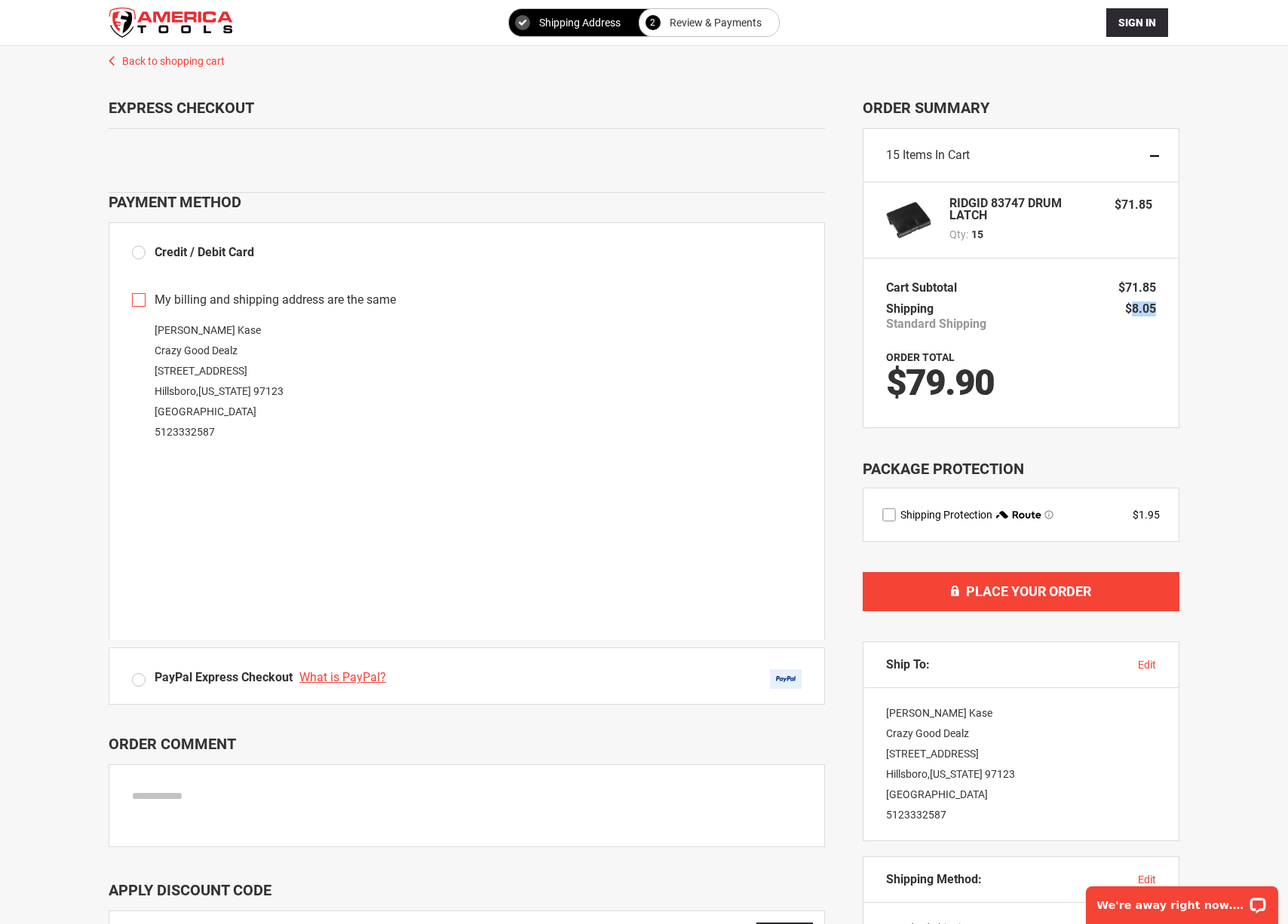
copy span "8.05"
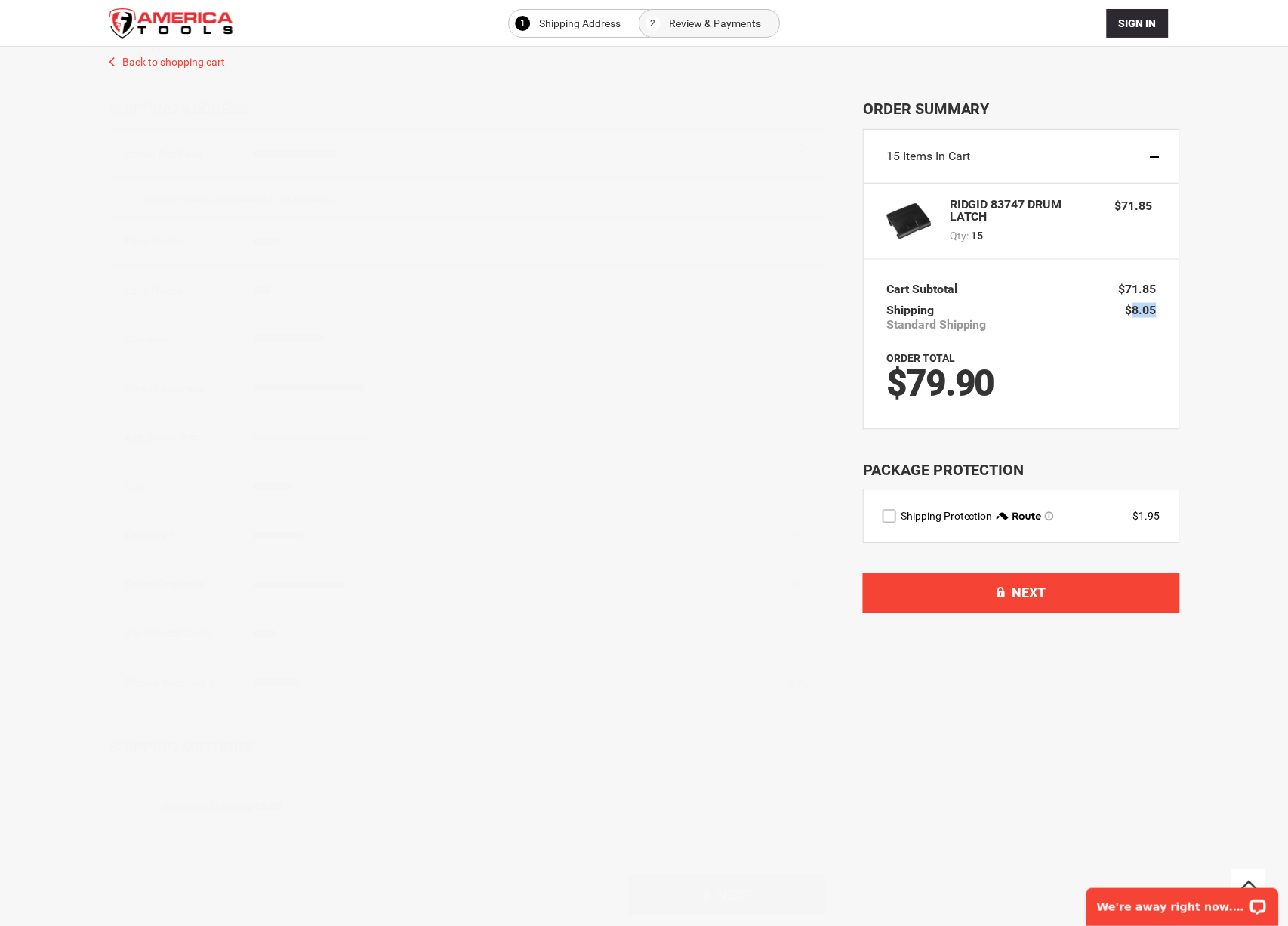
scroll to position [99, 0]
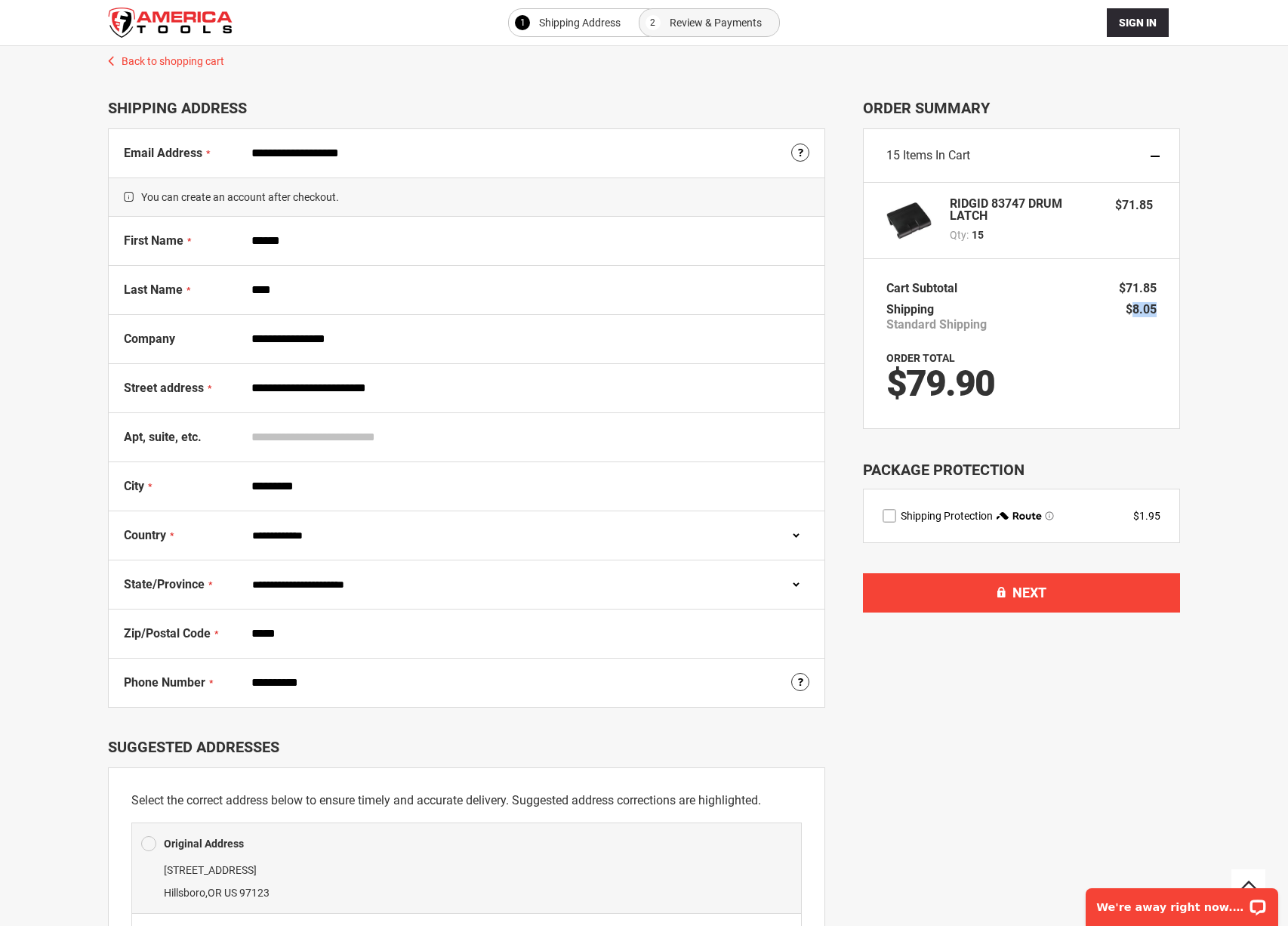
scroll to position [99, 0]
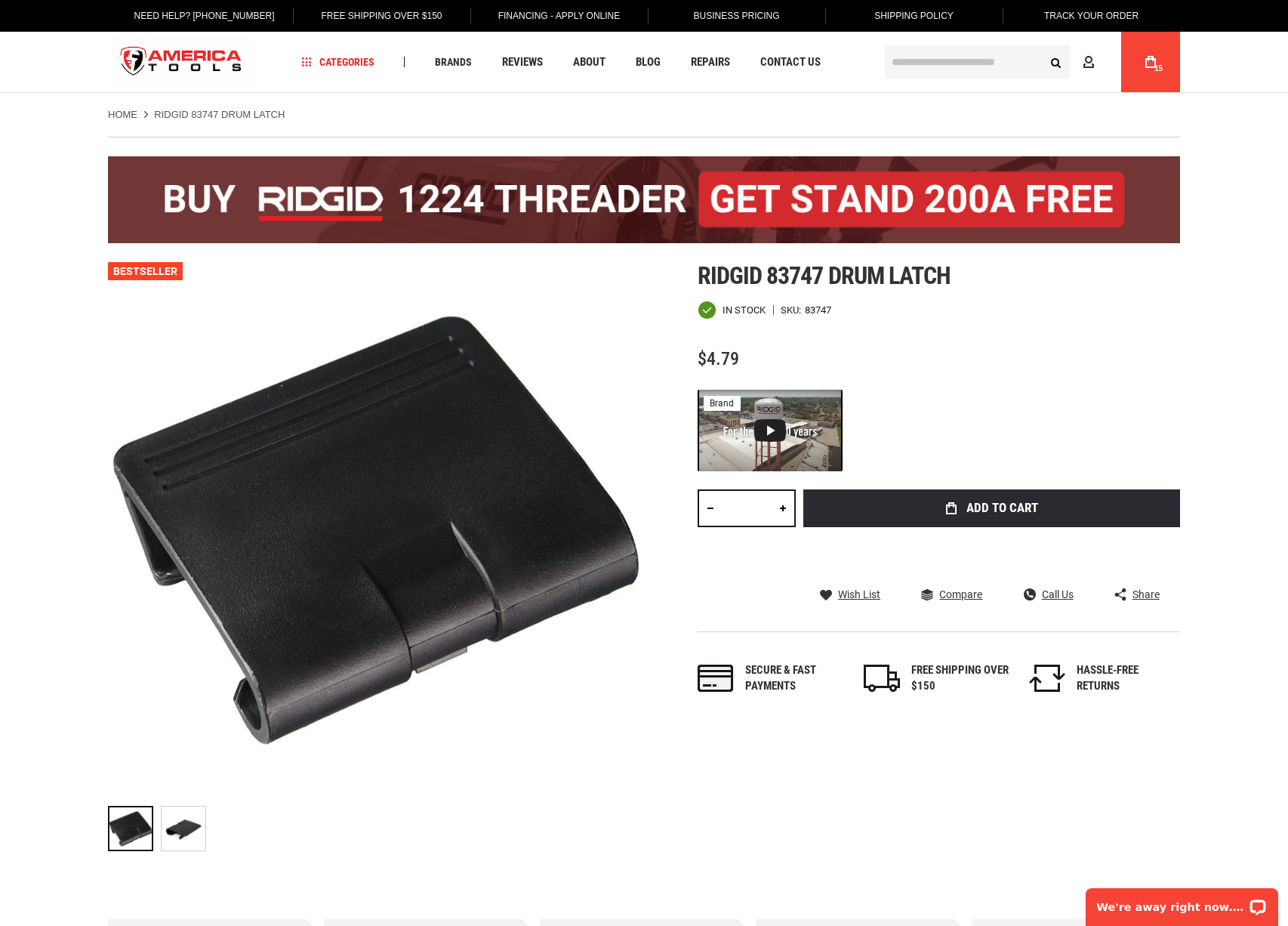
click at [724, 361] on span "$4.79" at bounding box center [719, 359] width 42 height 21
click at [721, 349] on span "$4.79" at bounding box center [719, 359] width 42 height 21
copy span "4.79"
click at [749, 505] on input "**" at bounding box center [746, 508] width 98 height 38
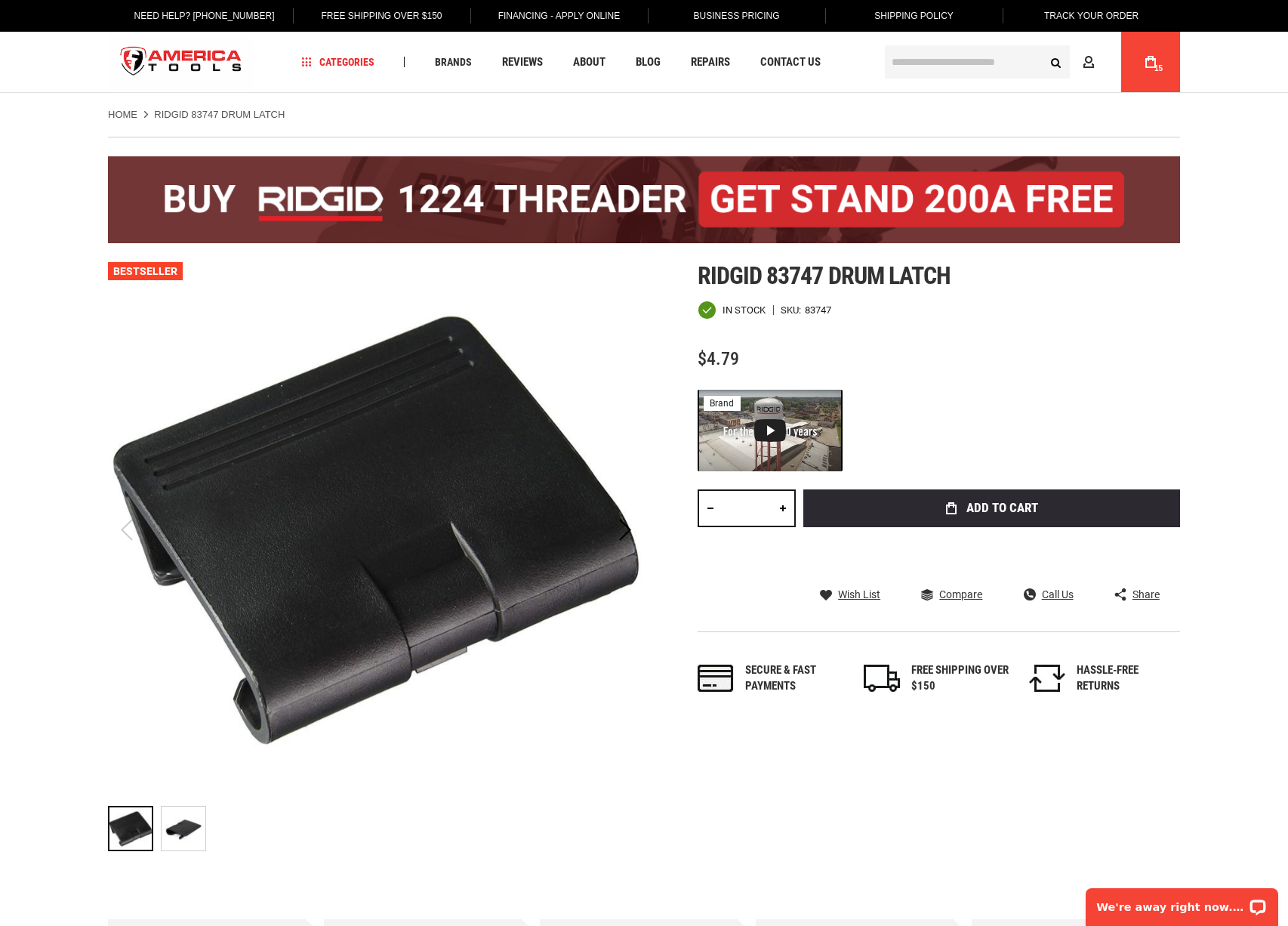
click at [749, 505] on input "**" at bounding box center [746, 508] width 98 height 38
click at [751, 505] on input "**" at bounding box center [746, 508] width 98 height 38
type input "**"
click at [1147, 69] on link "My Cart 15" at bounding box center [1150, 61] width 29 height 60
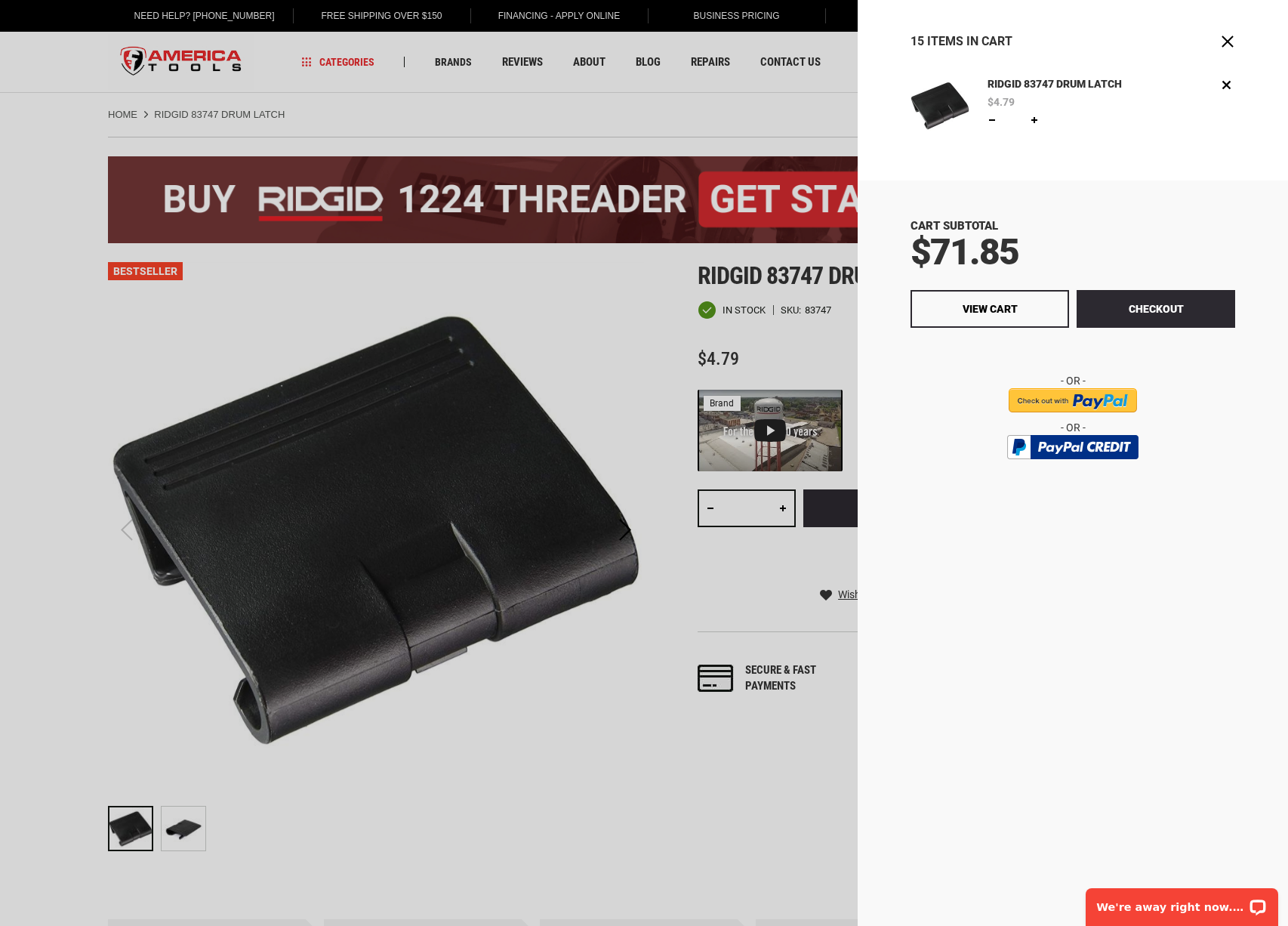
click at [1035, 122] on link at bounding box center [1035, 120] width 12 height 12
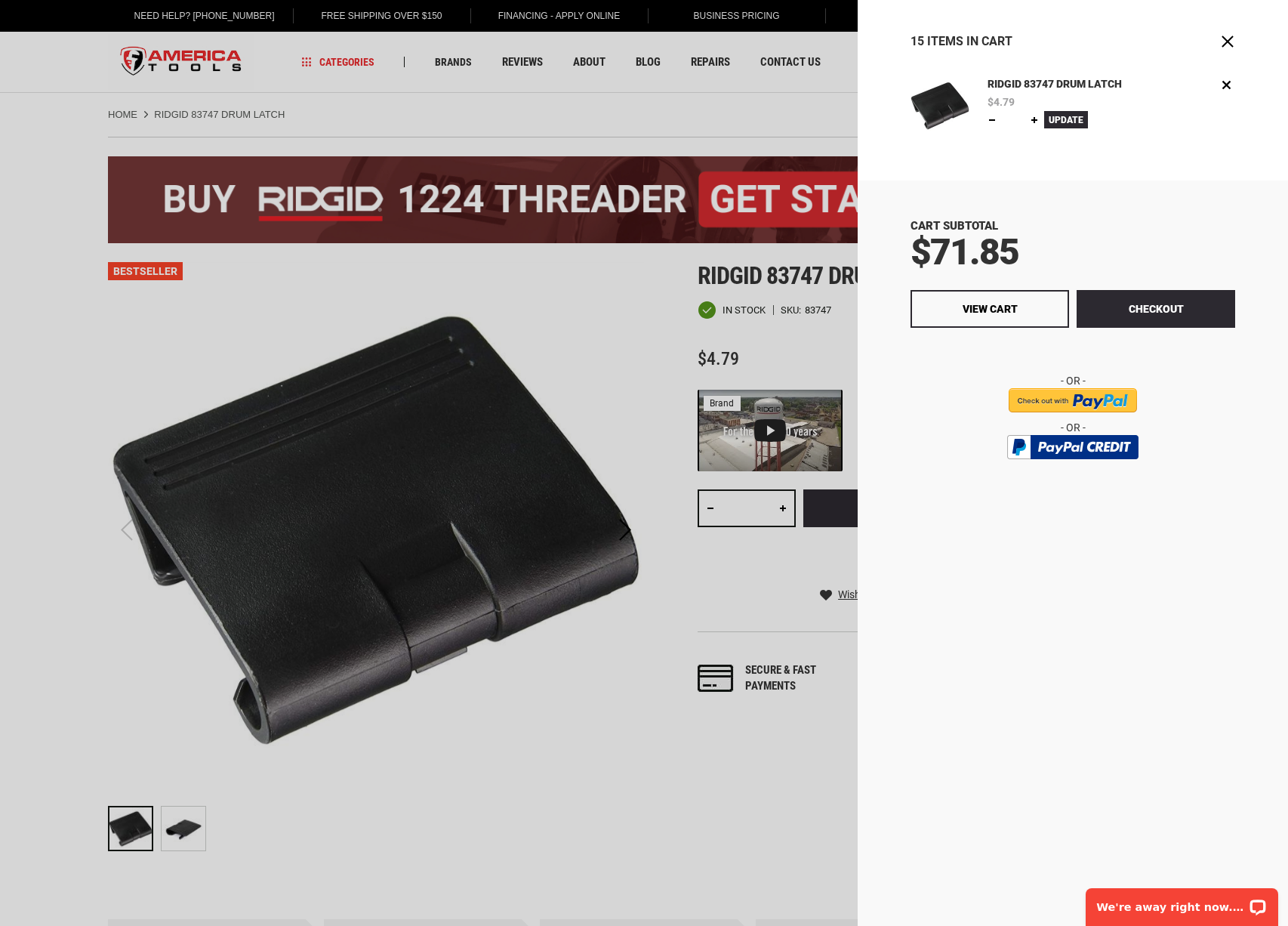
click at [1035, 122] on link at bounding box center [1035, 120] width 12 height 12
click at [992, 120] on link at bounding box center [992, 120] width 12 height 12
type input "**"
click at [1054, 121] on span "Update" at bounding box center [1066, 120] width 35 height 11
click at [1135, 314] on button "Checkout" at bounding box center [1156, 309] width 158 height 38
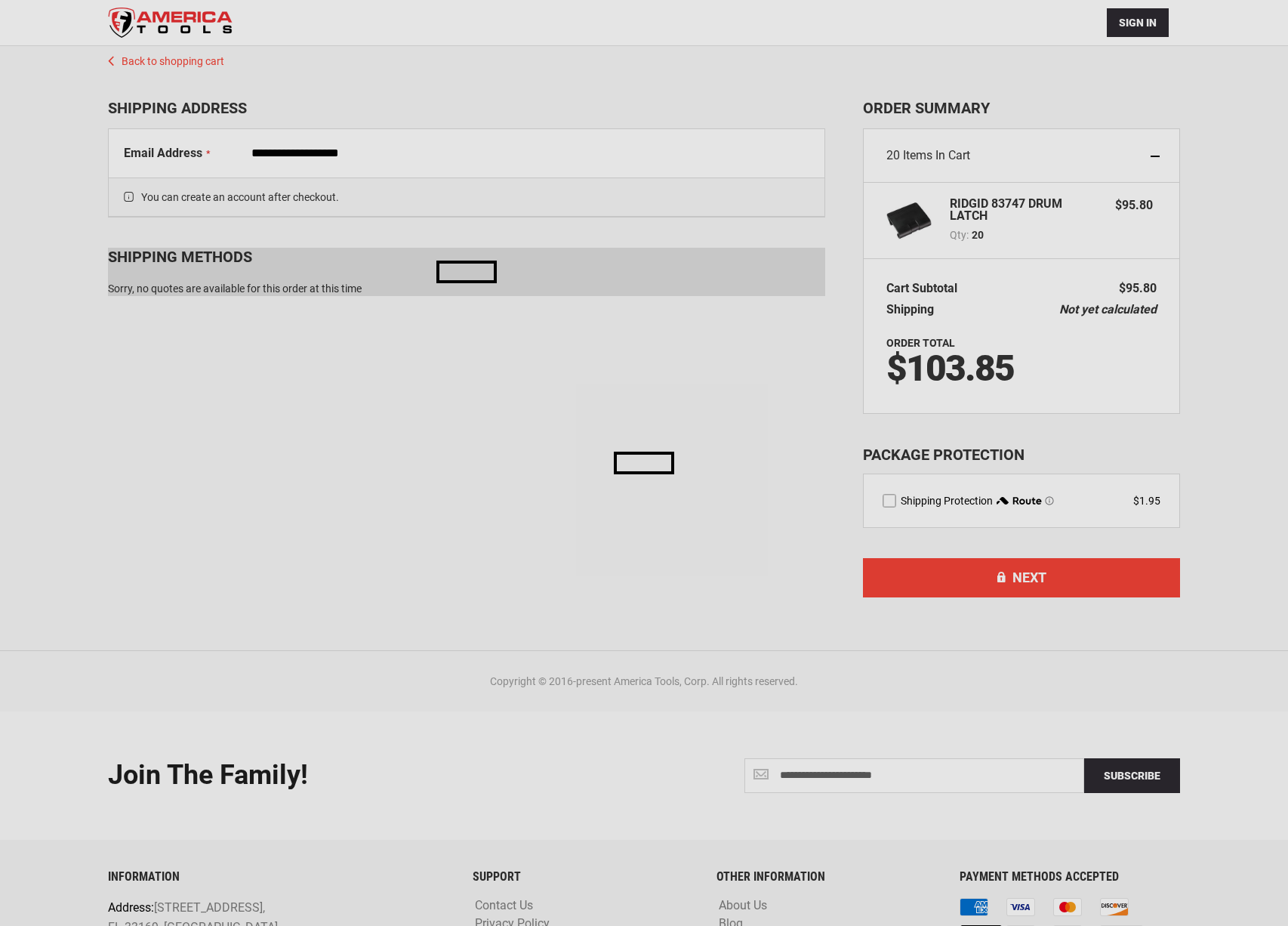
select select "**"
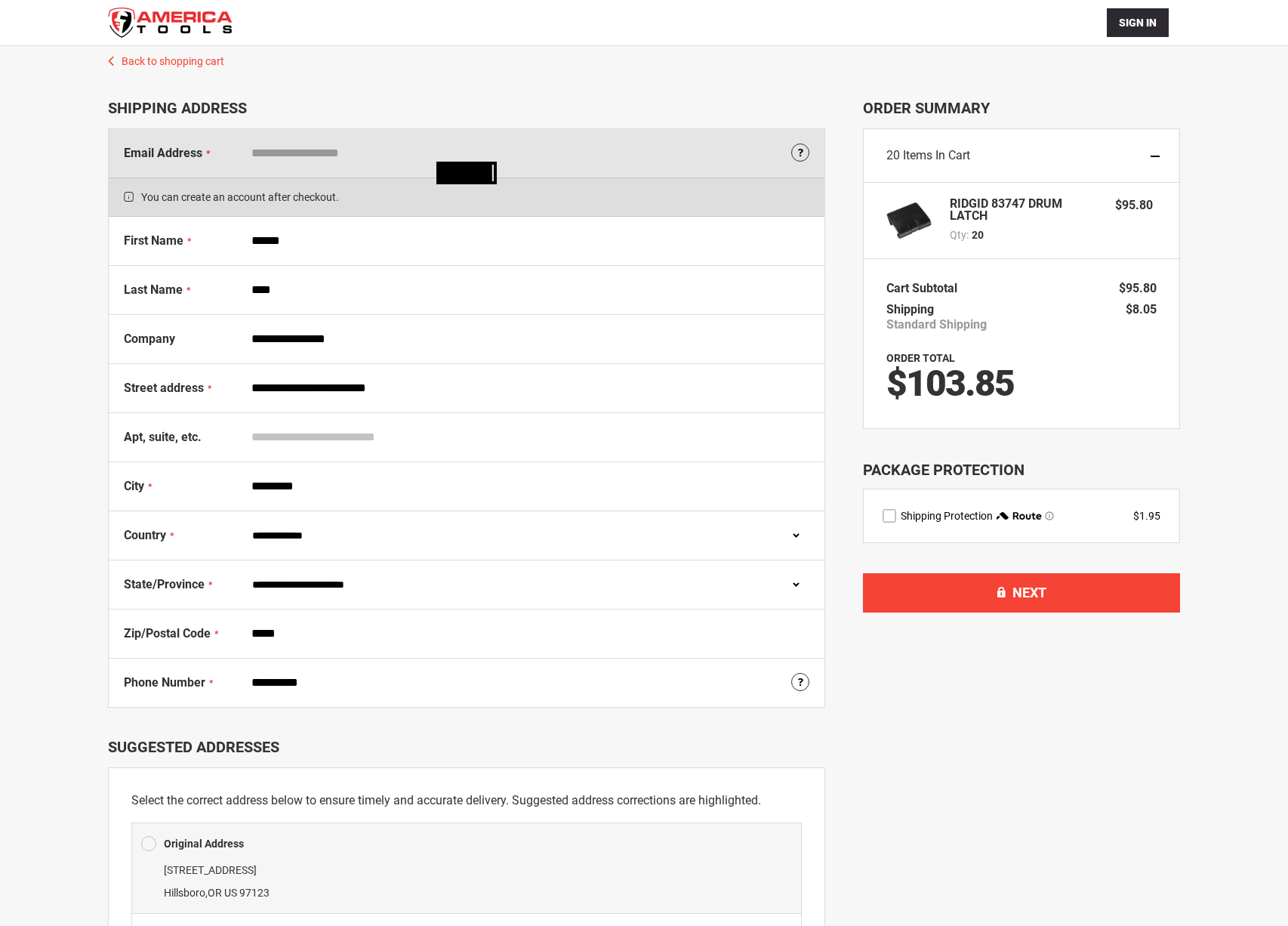
click at [965, 385] on span "$103.85" at bounding box center [950, 382] width 128 height 43
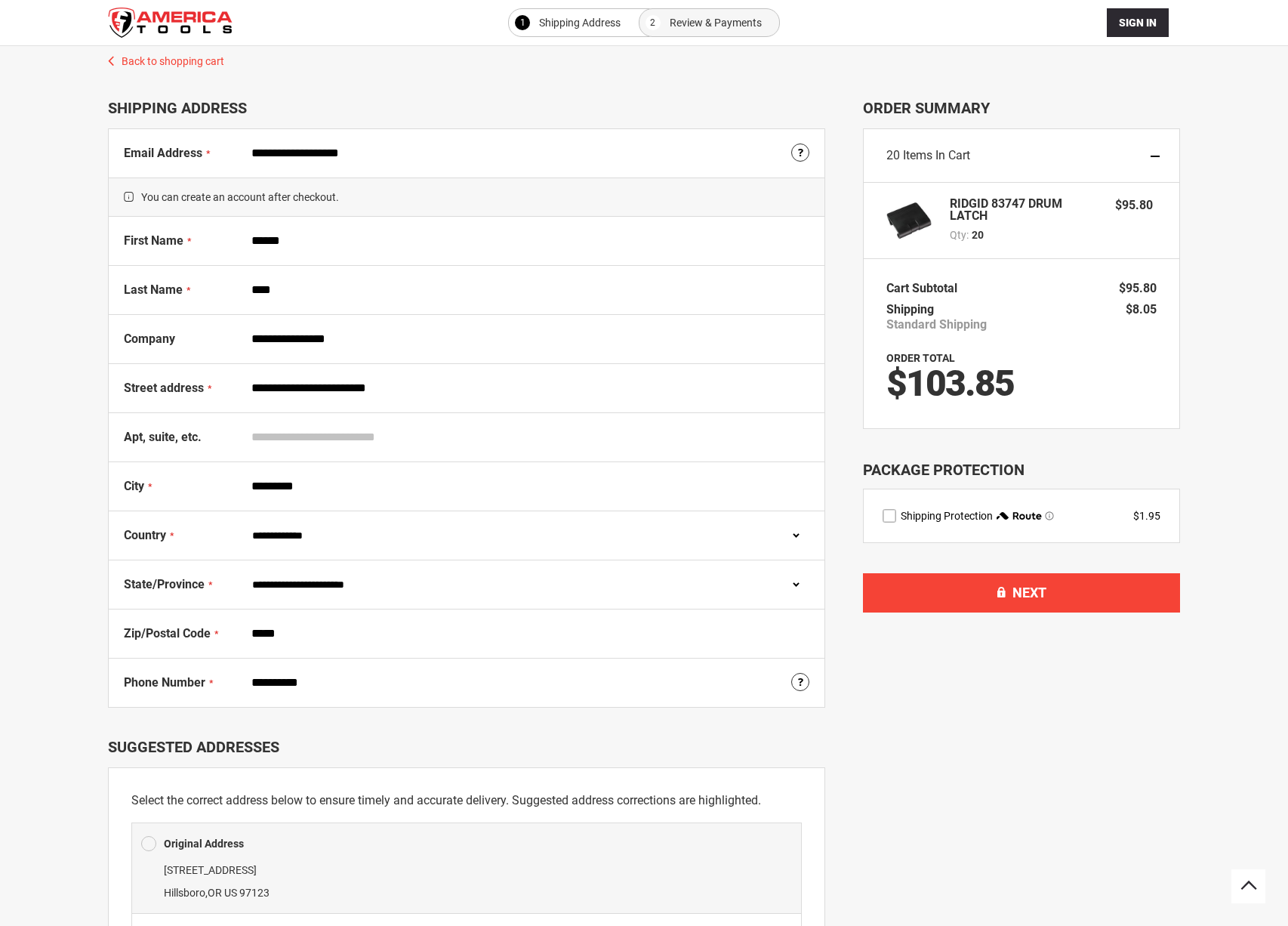
scroll to position [99, 0]
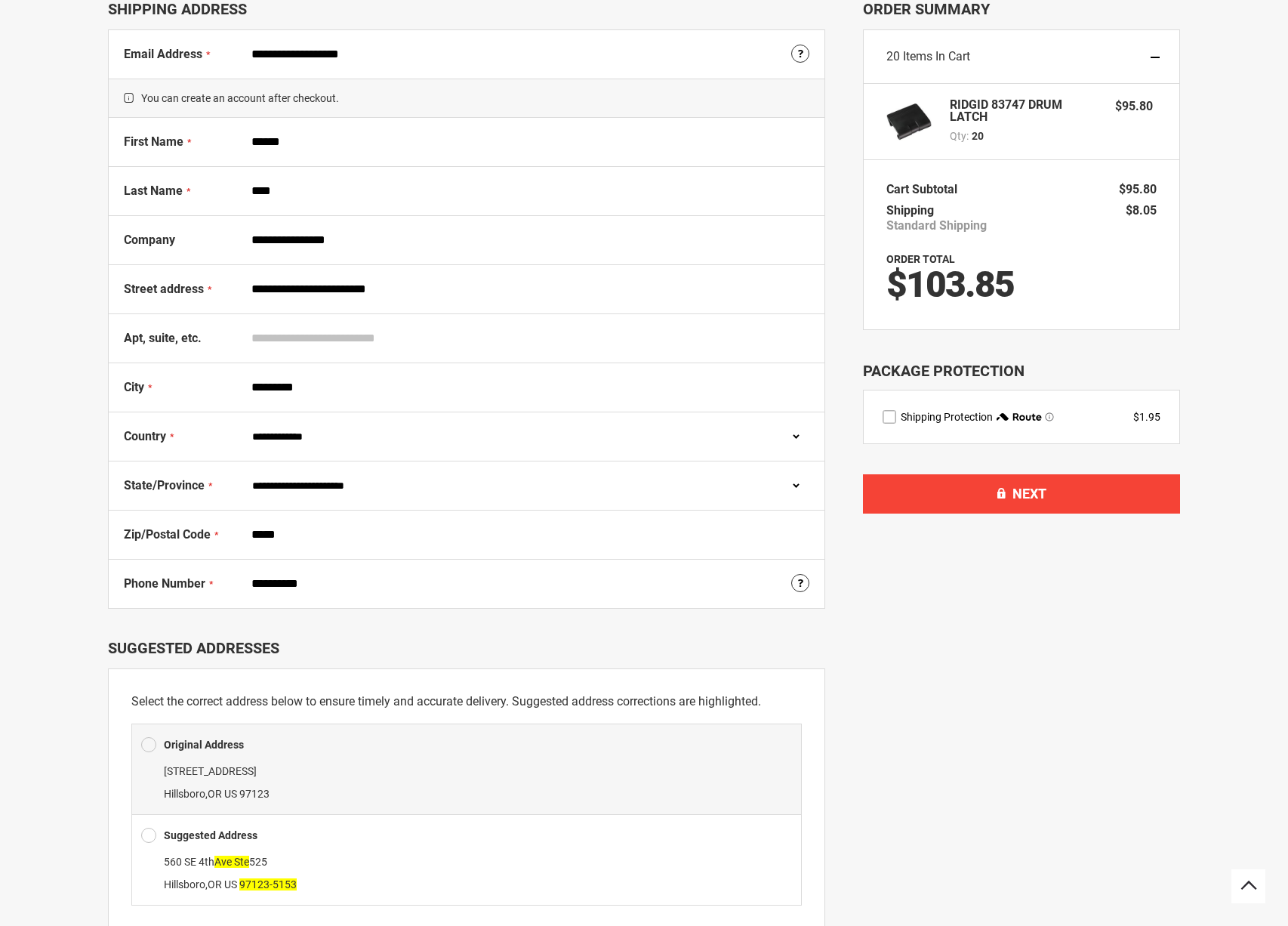
click at [974, 272] on span "$103.85" at bounding box center [950, 283] width 128 height 43
copy span "103.85"
click at [1003, 285] on span "$103.85" at bounding box center [950, 283] width 128 height 43
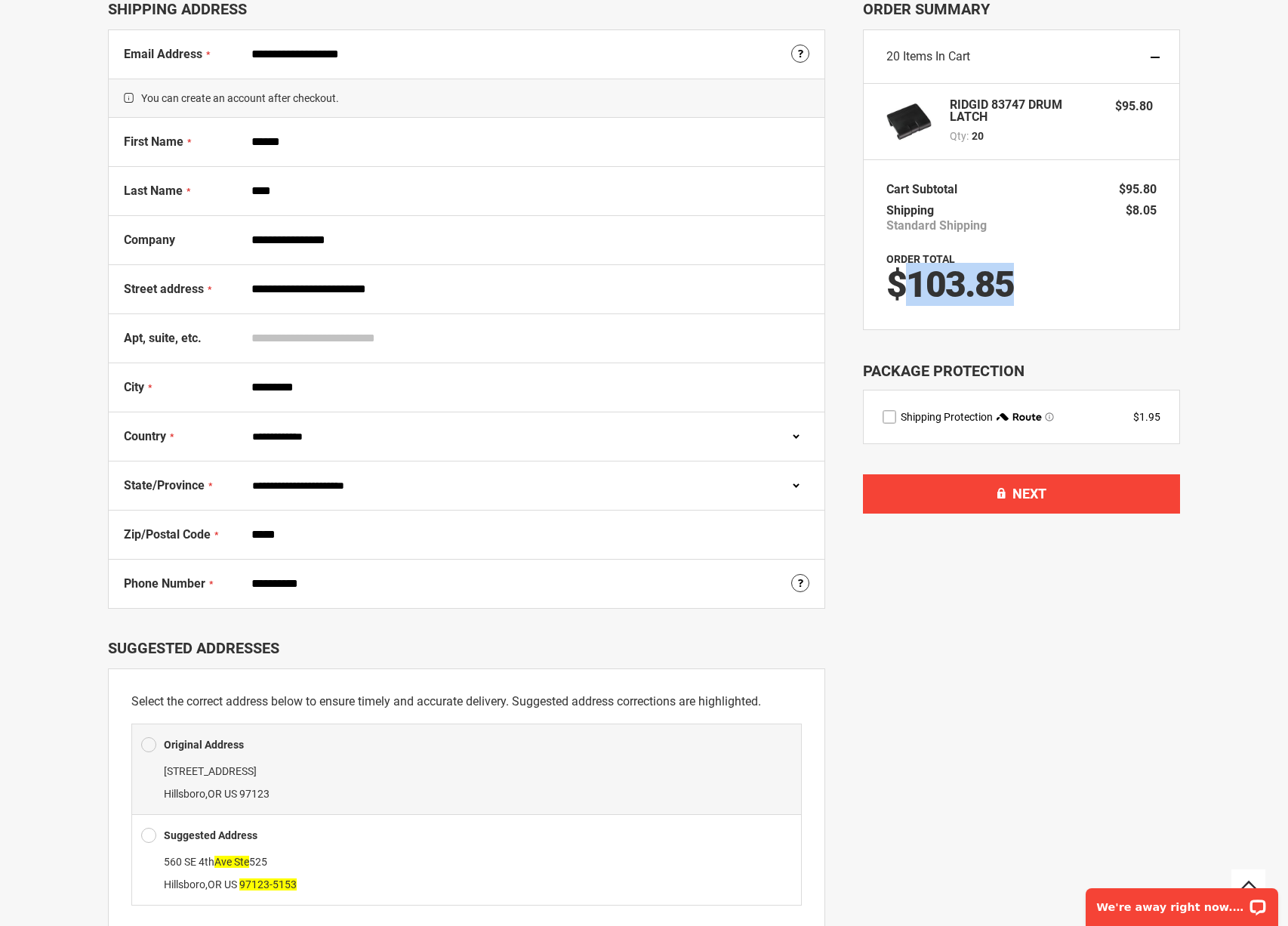
click at [1003, 285] on span "$103.85" at bounding box center [950, 283] width 128 height 43
click at [1024, 285] on td "$103.85" at bounding box center [1022, 284] width 270 height 37
click at [960, 272] on span "$103.85" at bounding box center [950, 283] width 128 height 43
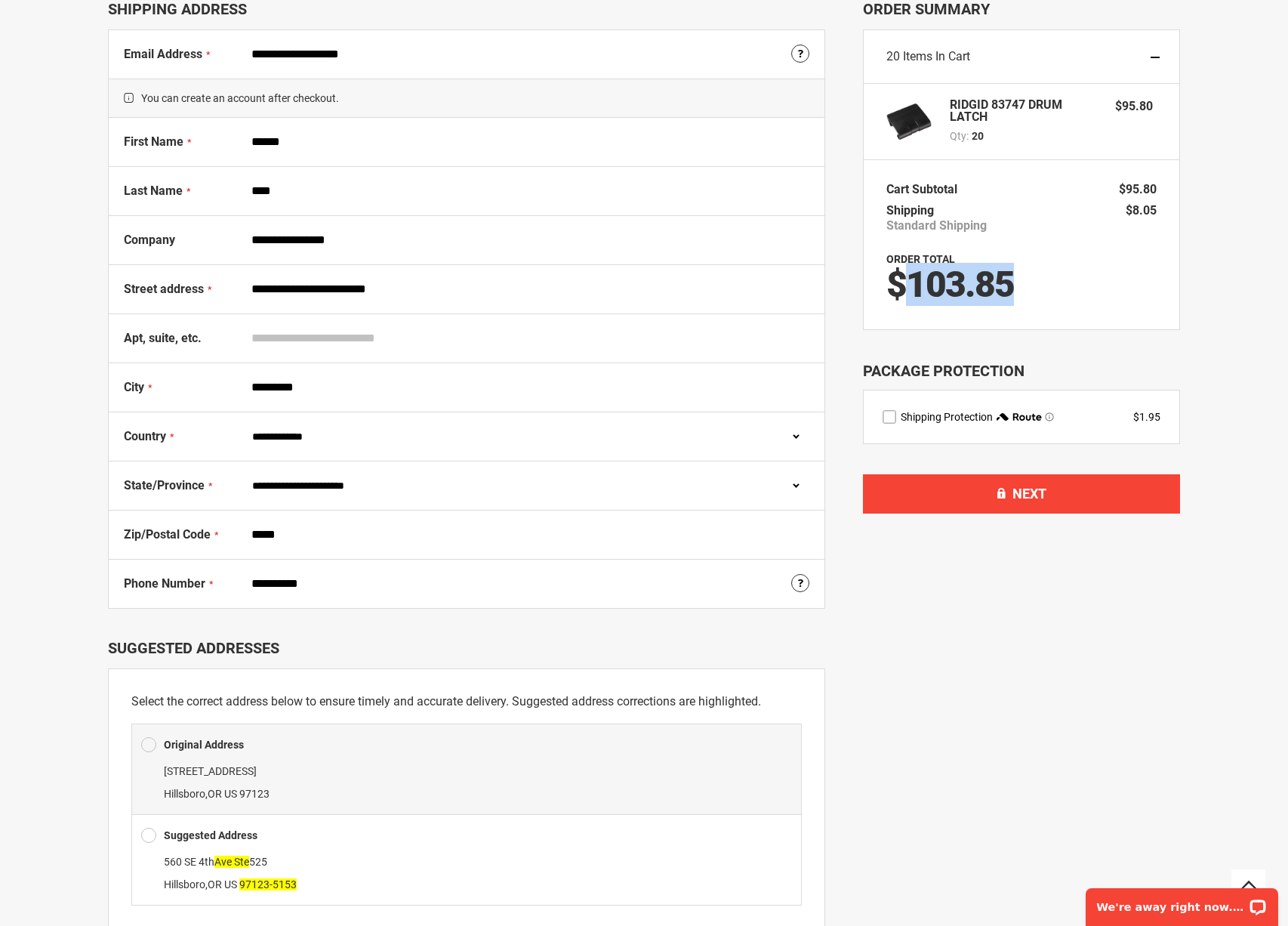
click at [1055, 283] on td "$103.85" at bounding box center [1022, 284] width 270 height 37
click at [990, 104] on strong "RIDGID 83747 DRUM LATCH" at bounding box center [1026, 111] width 150 height 24
click at [1143, 193] on span "$95.80" at bounding box center [1138, 189] width 38 height 14
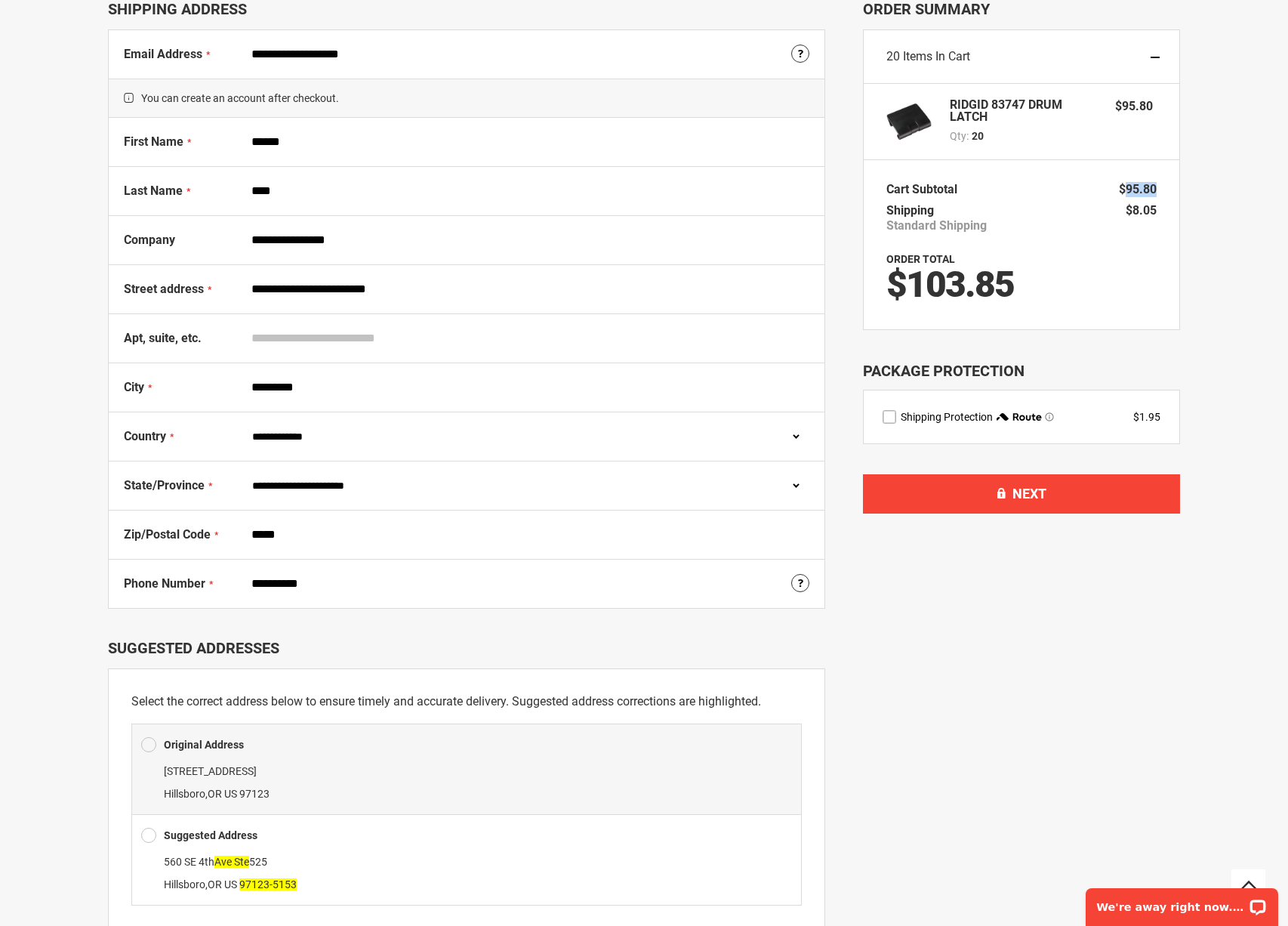
drag, startPoint x: 1143, startPoint y: 193, endPoint x: 1149, endPoint y: 209, distance: 17.1
click at [1143, 194] on span "$95.80" at bounding box center [1138, 189] width 38 height 14
click at [1149, 209] on span "$8.05" at bounding box center [1140, 210] width 31 height 14
copy span "8.05"
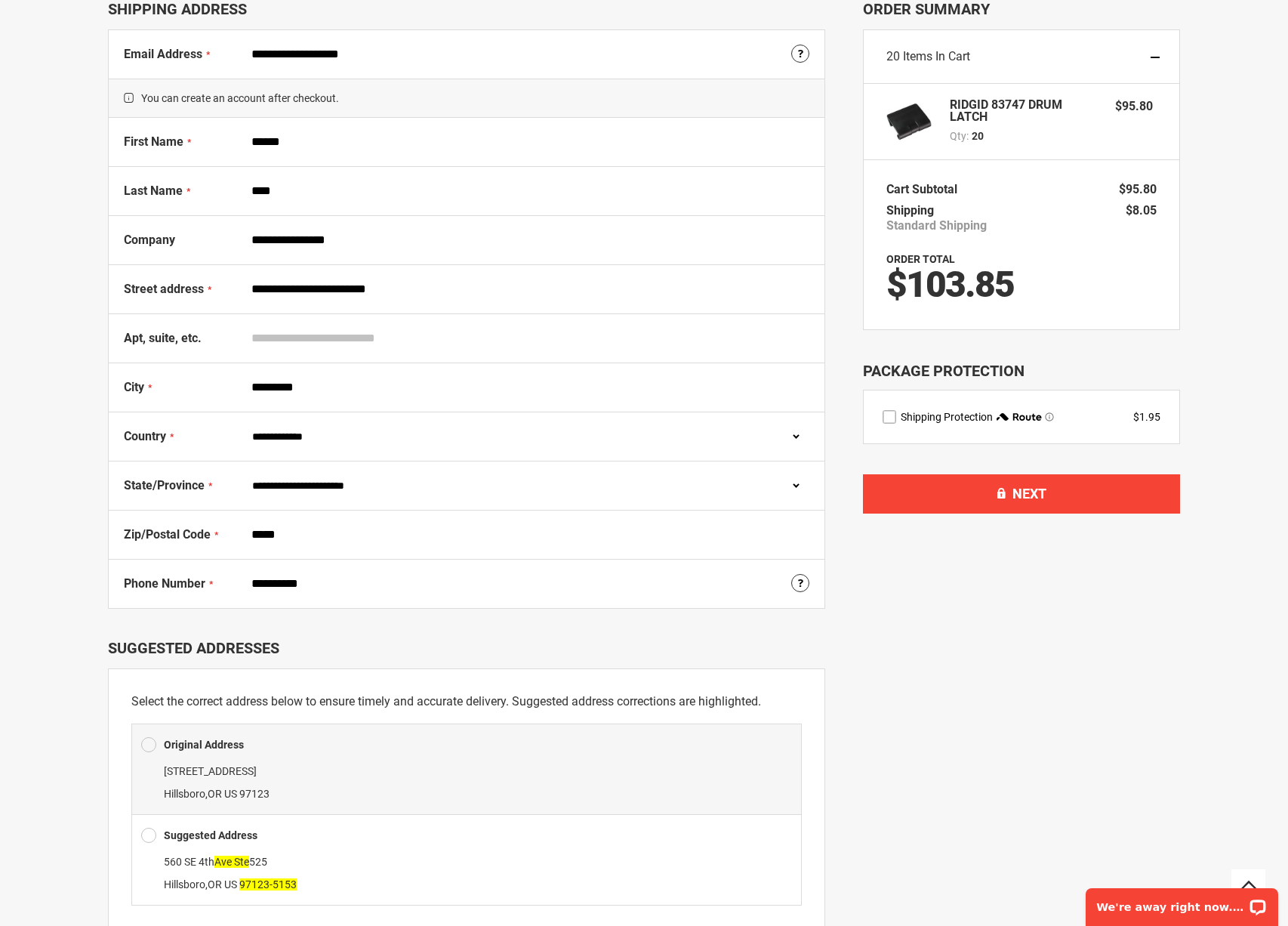
click at [1004, 114] on strong "RIDGID 83747 DRUM LATCH" at bounding box center [1026, 111] width 150 height 24
click at [1017, 103] on strong "RIDGID 83747 DRUM LATCH" at bounding box center [1026, 111] width 150 height 24
click at [941, 110] on div "RIDGID 83747 DRUM LATCH Qty 20 $95.80" at bounding box center [1022, 122] width 270 height 46
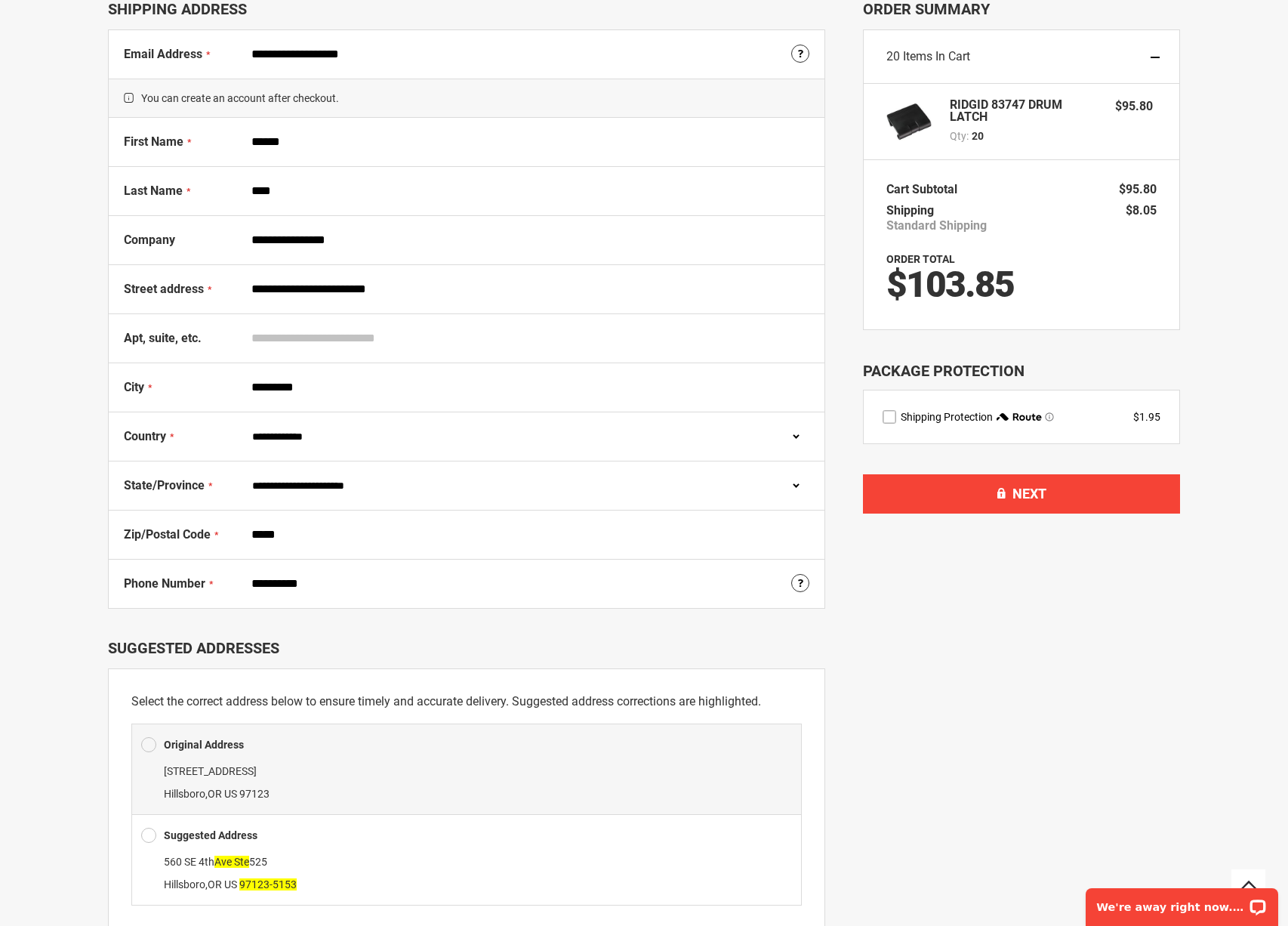
click at [922, 120] on img at bounding box center [910, 122] width 46 height 46
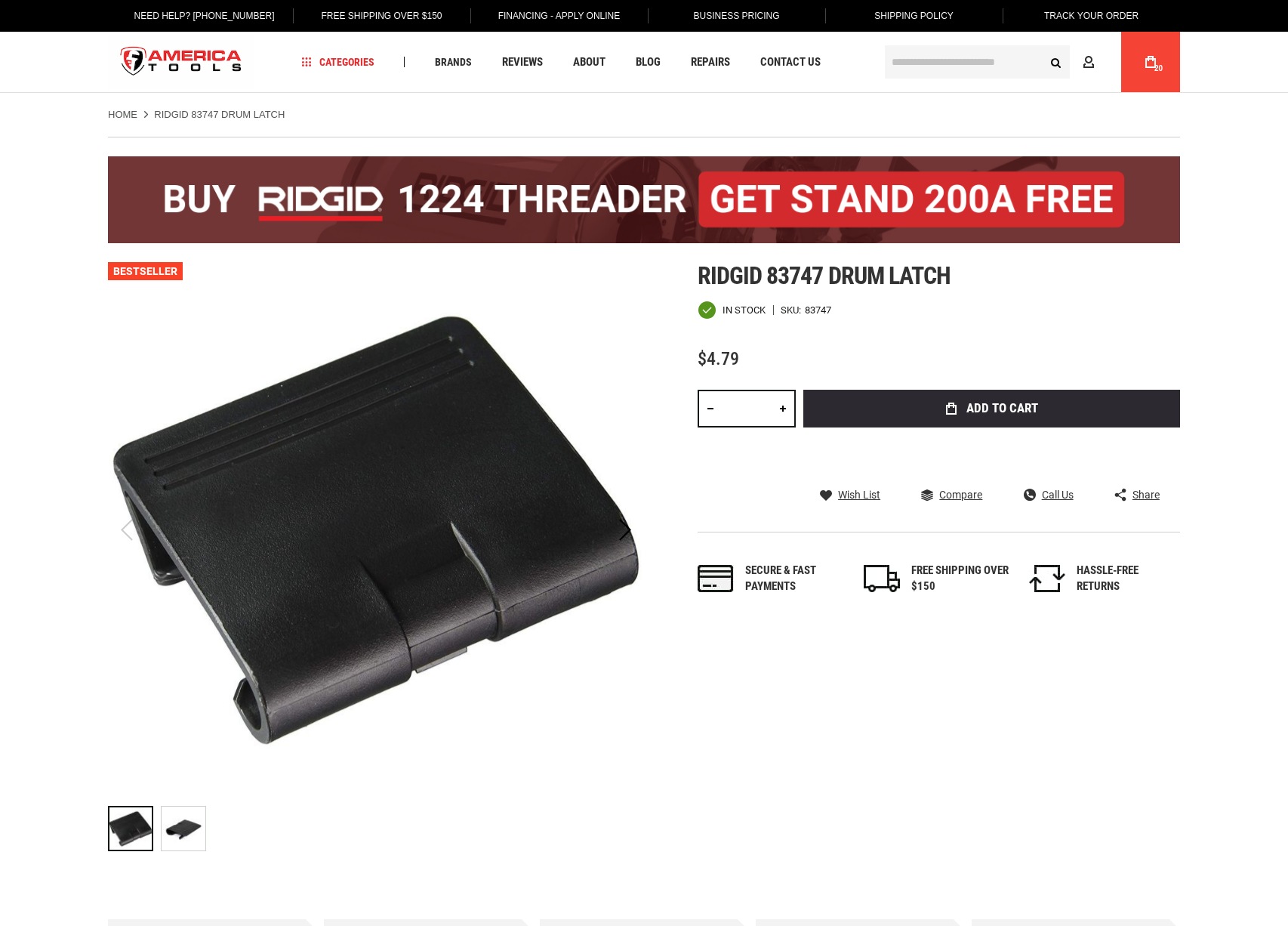
click at [713, 409] on link at bounding box center [711, 409] width 26 height 38
